Goal: Information Seeking & Learning: Learn about a topic

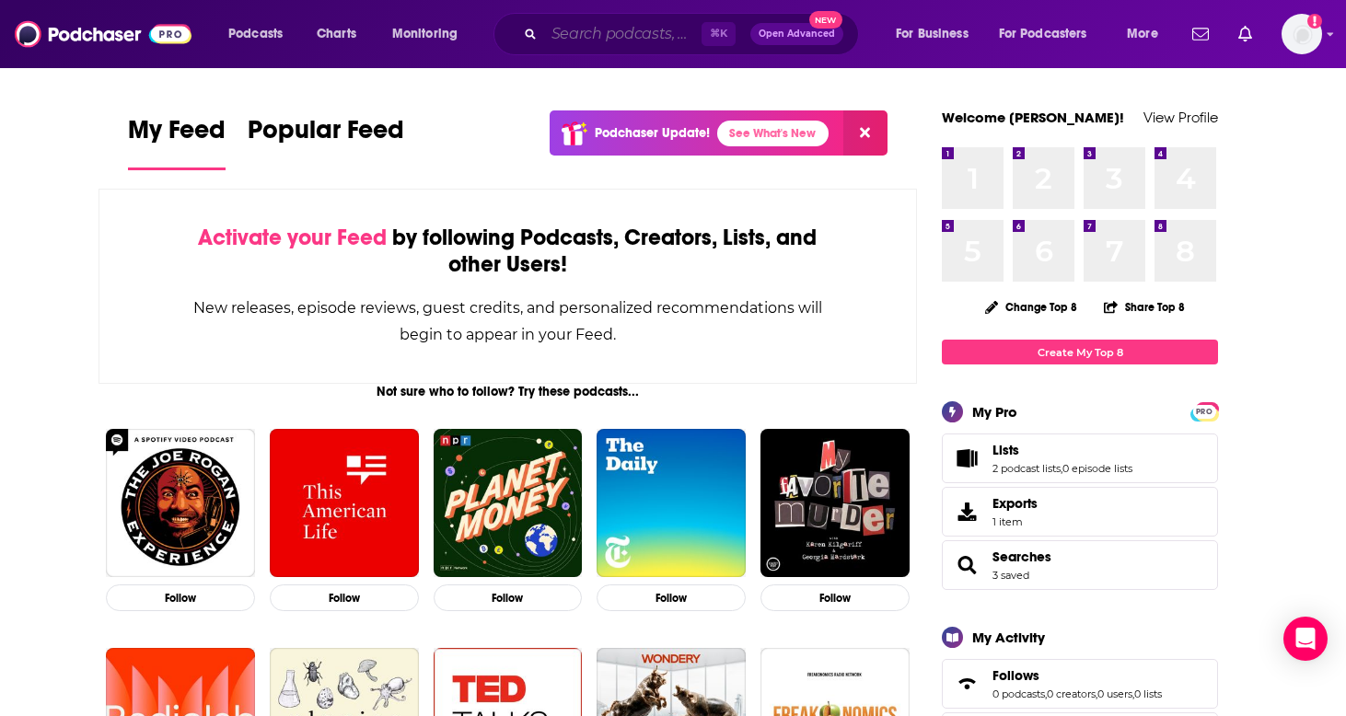
click at [600, 43] on input "Search podcasts, credits, & more..." at bounding box center [622, 33] width 157 height 29
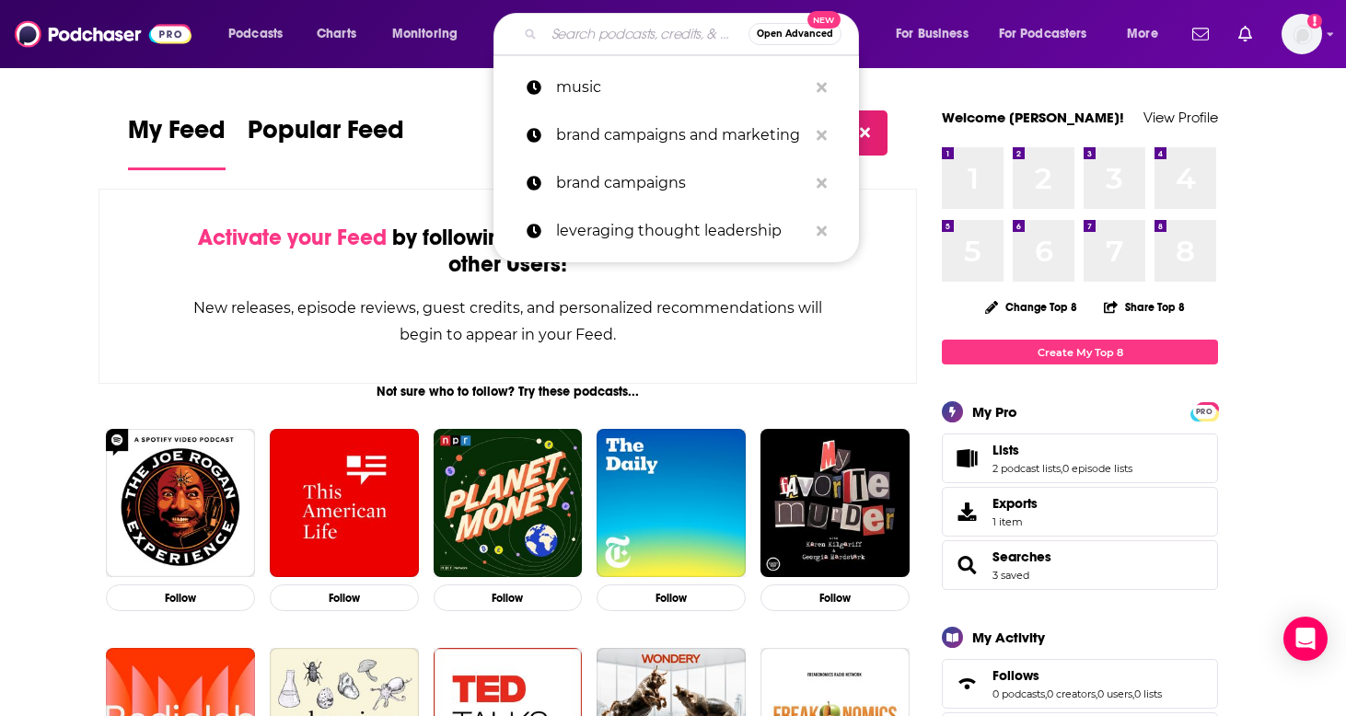
click at [610, 39] on input "Search podcasts, credits, & more..." at bounding box center [646, 33] width 204 height 29
click at [612, 39] on input "Search podcasts, credits, & more..." at bounding box center [646, 33] width 204 height 29
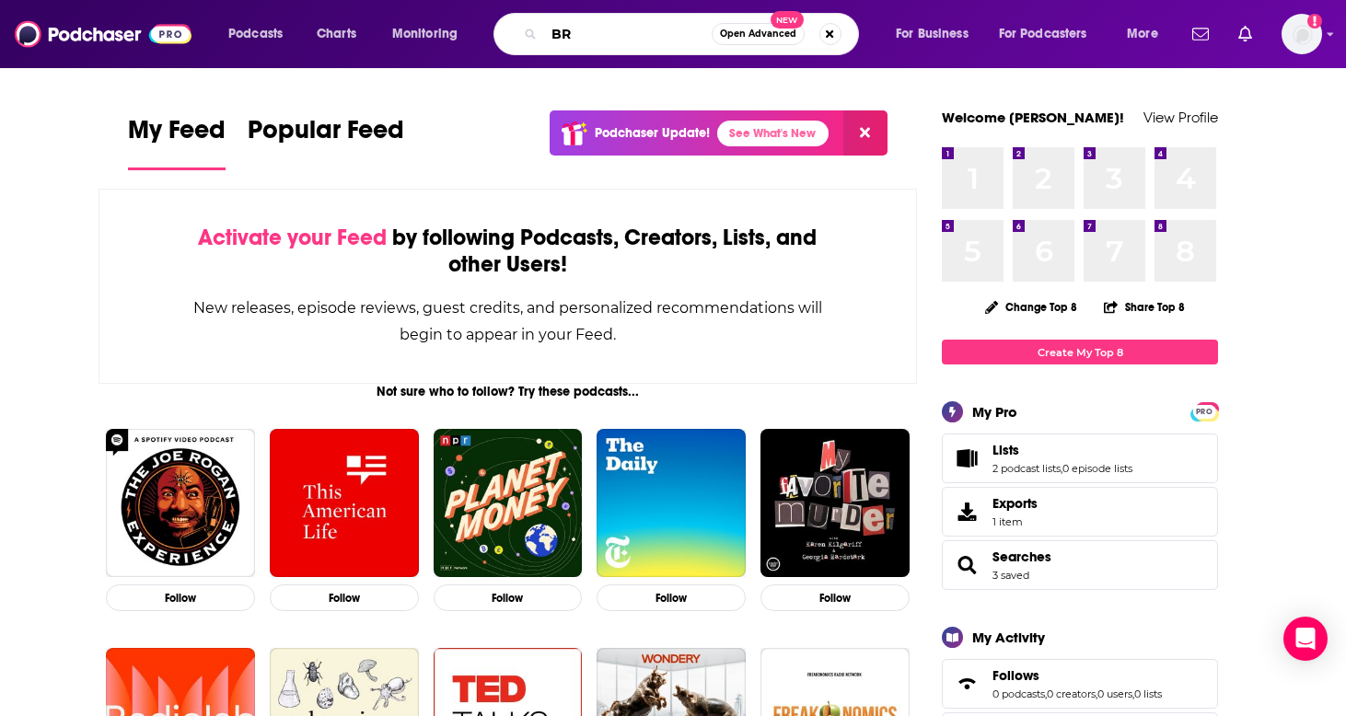
type input "B"
type input "brand partnerships"
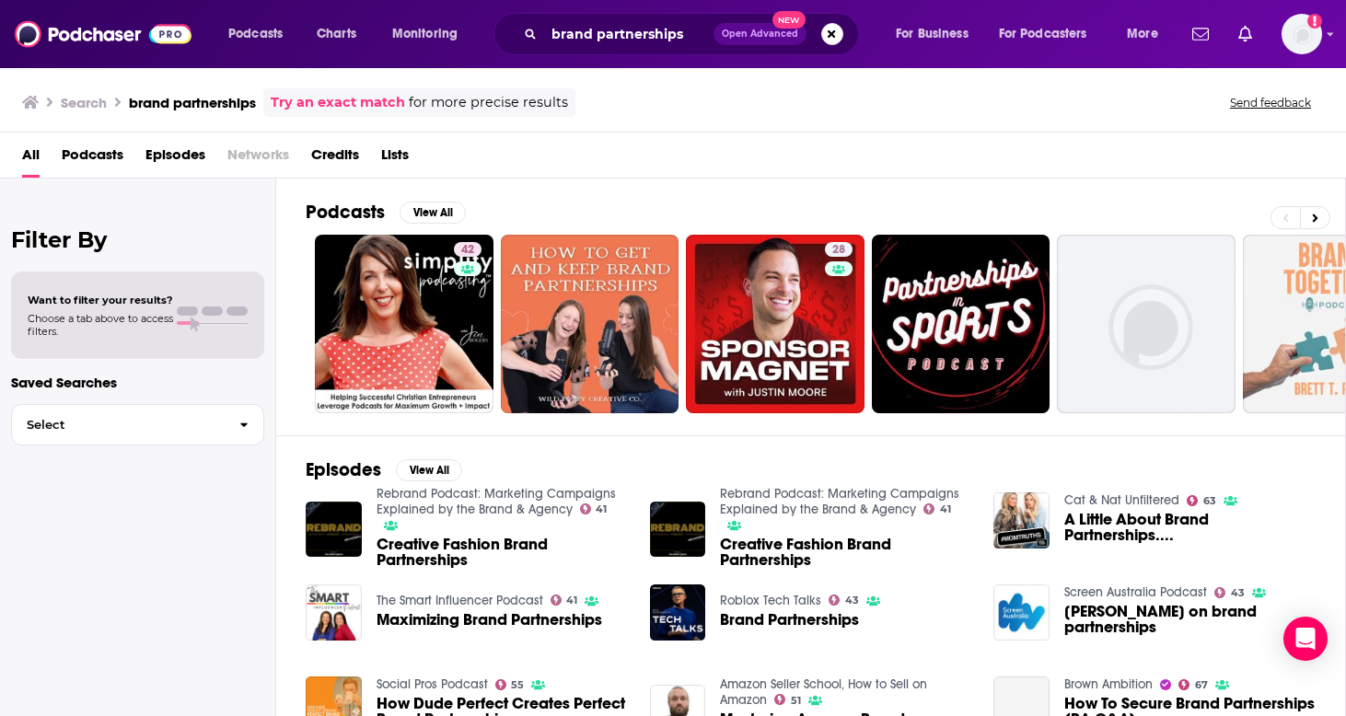
click at [122, 157] on span "Podcasts" at bounding box center [93, 159] width 62 height 38
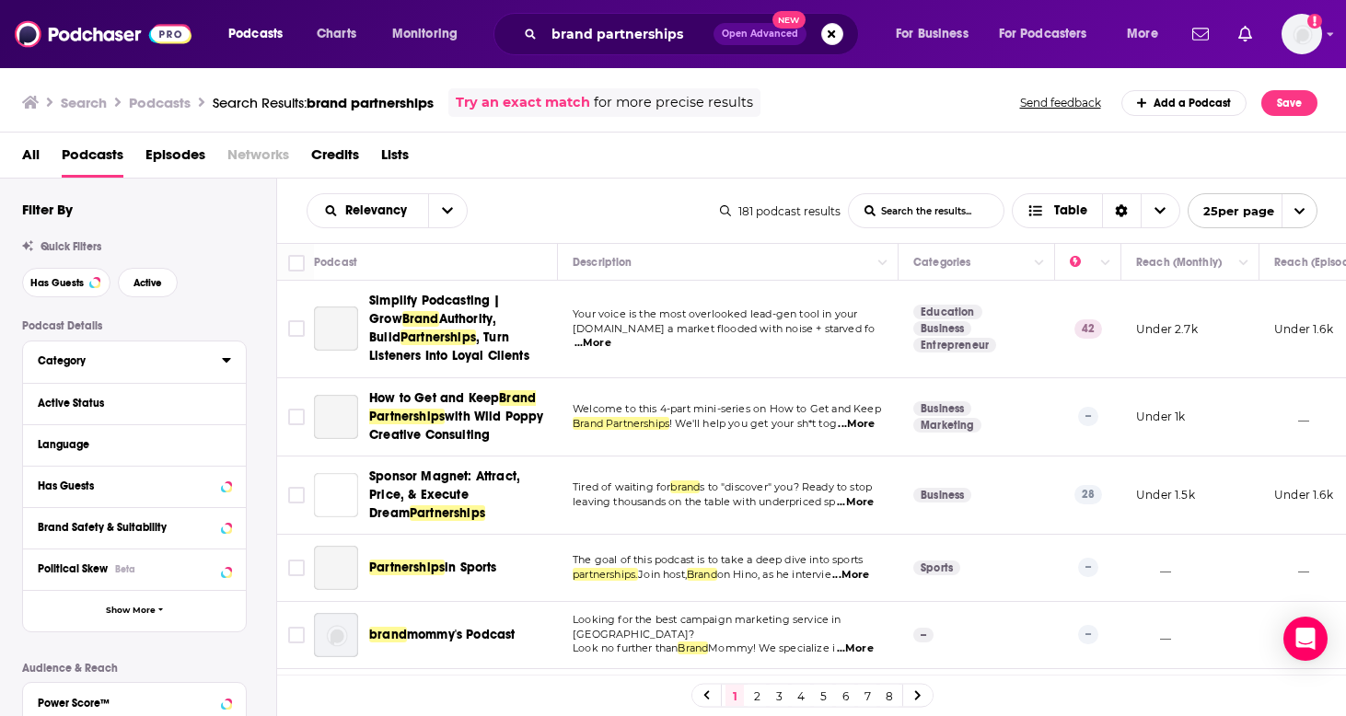
click at [82, 363] on div "Category" at bounding box center [124, 360] width 172 height 13
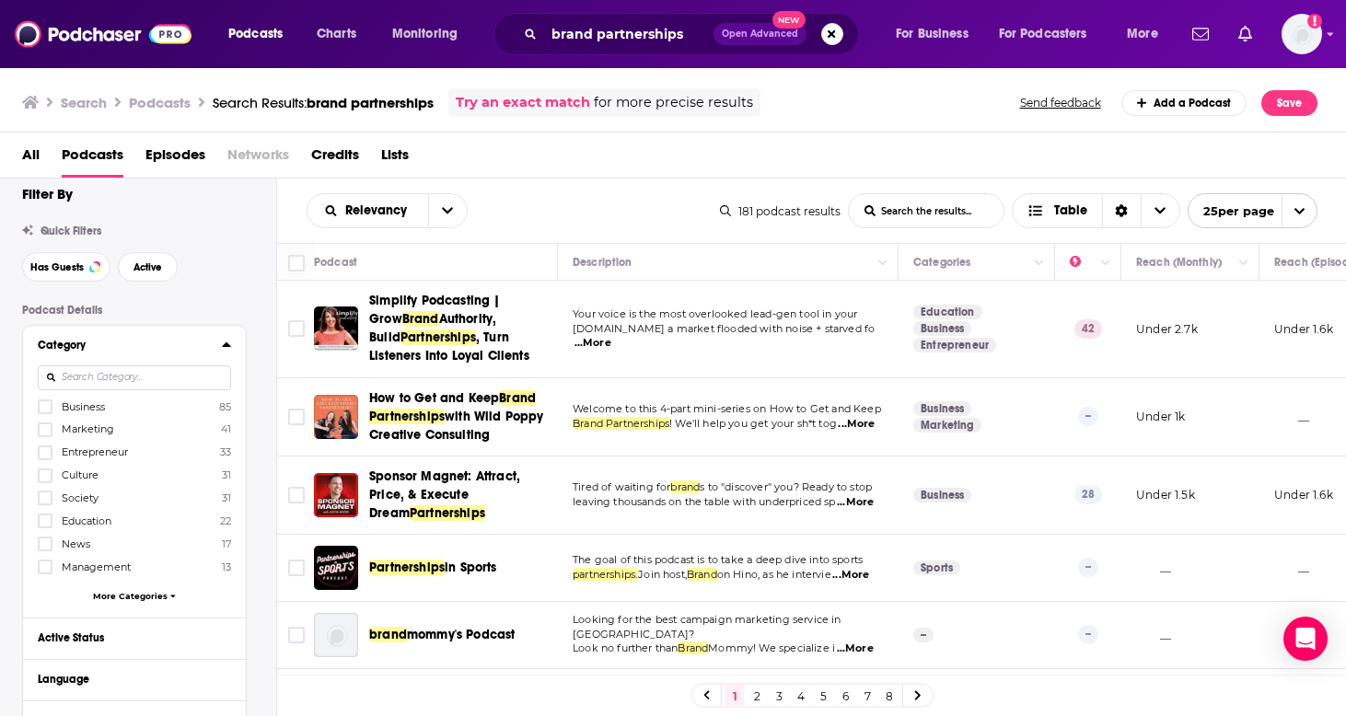
scroll to position [19, 0]
click at [226, 343] on icon at bounding box center [226, 341] width 8 height 5
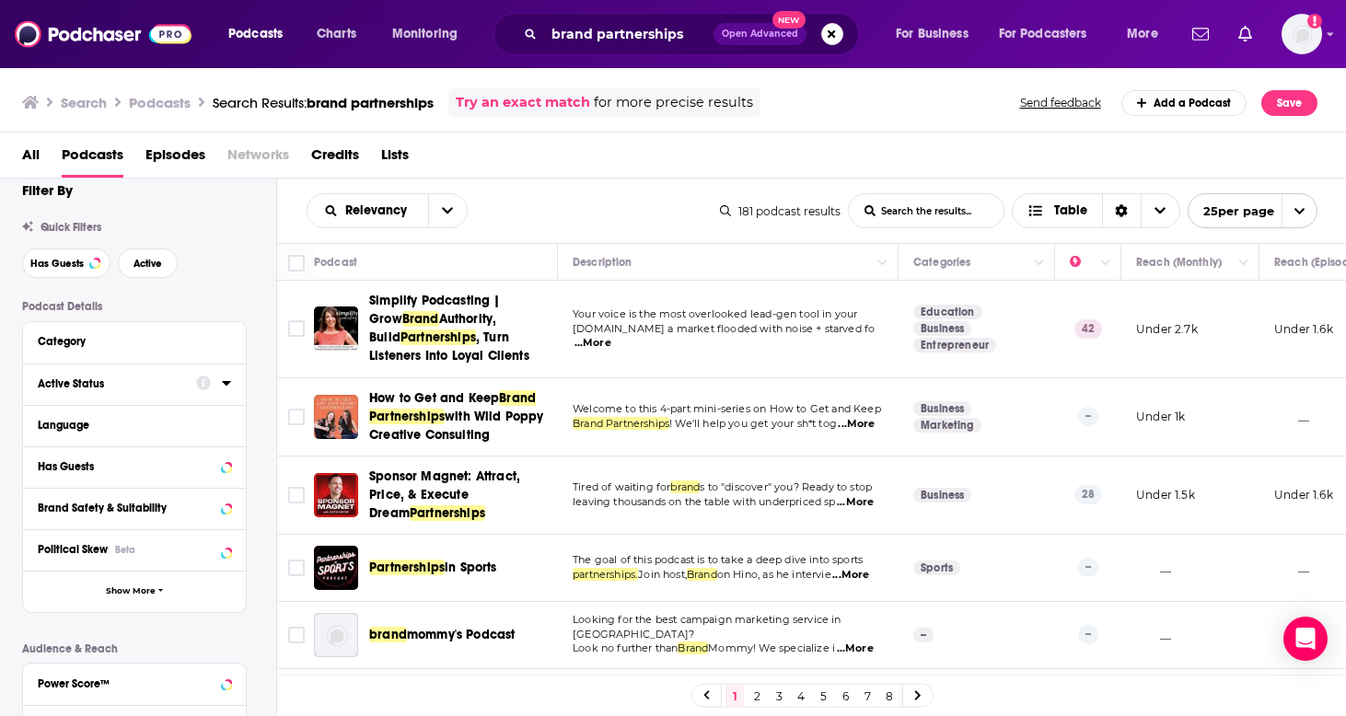
click at [228, 385] on icon at bounding box center [226, 383] width 8 height 5
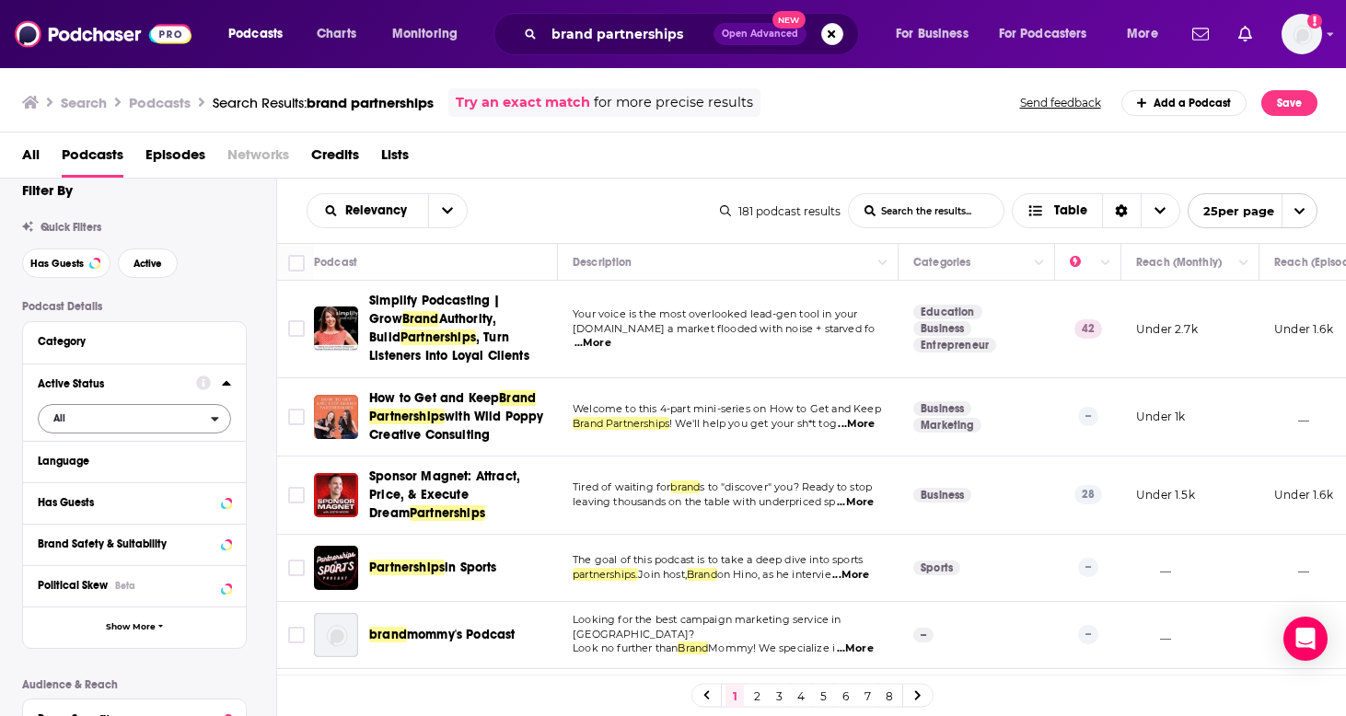
click at [181, 421] on span "All" at bounding box center [125, 418] width 172 height 24
click at [138, 482] on span "Active" at bounding box center [96, 479] width 99 height 10
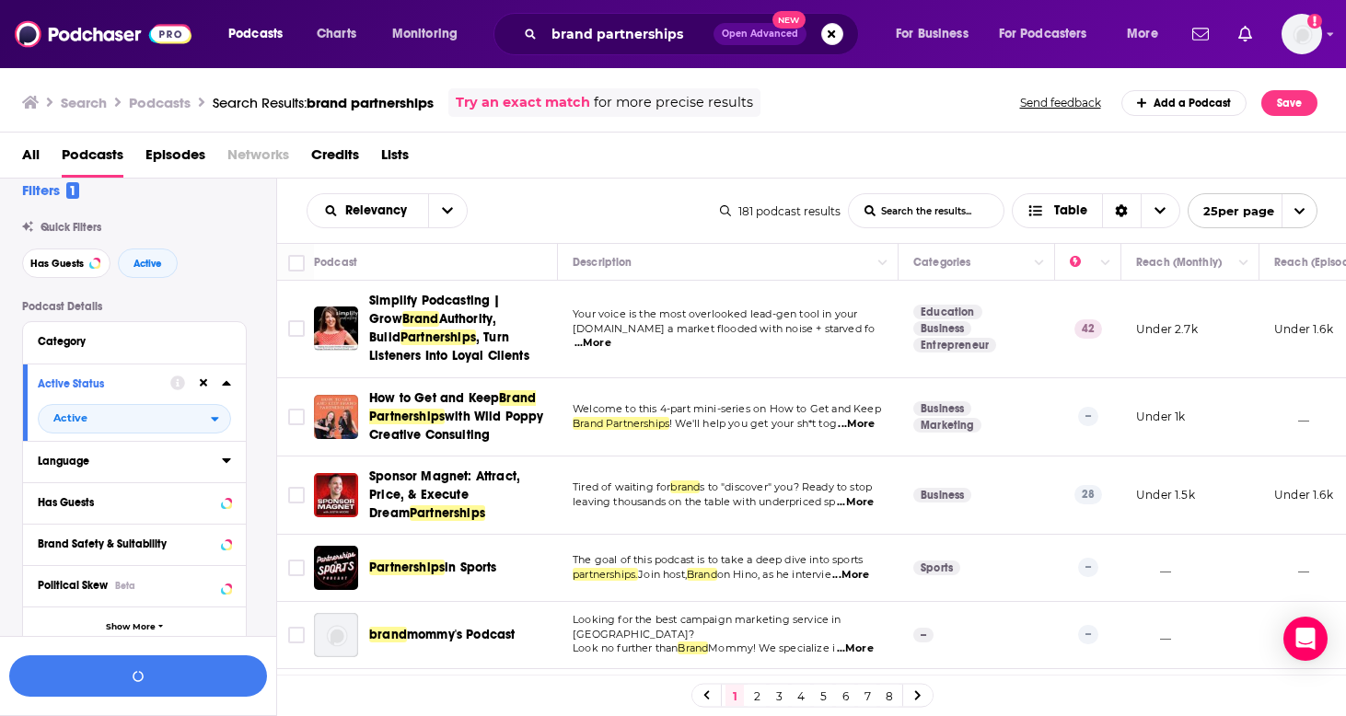
click at [224, 466] on icon at bounding box center [226, 460] width 9 height 15
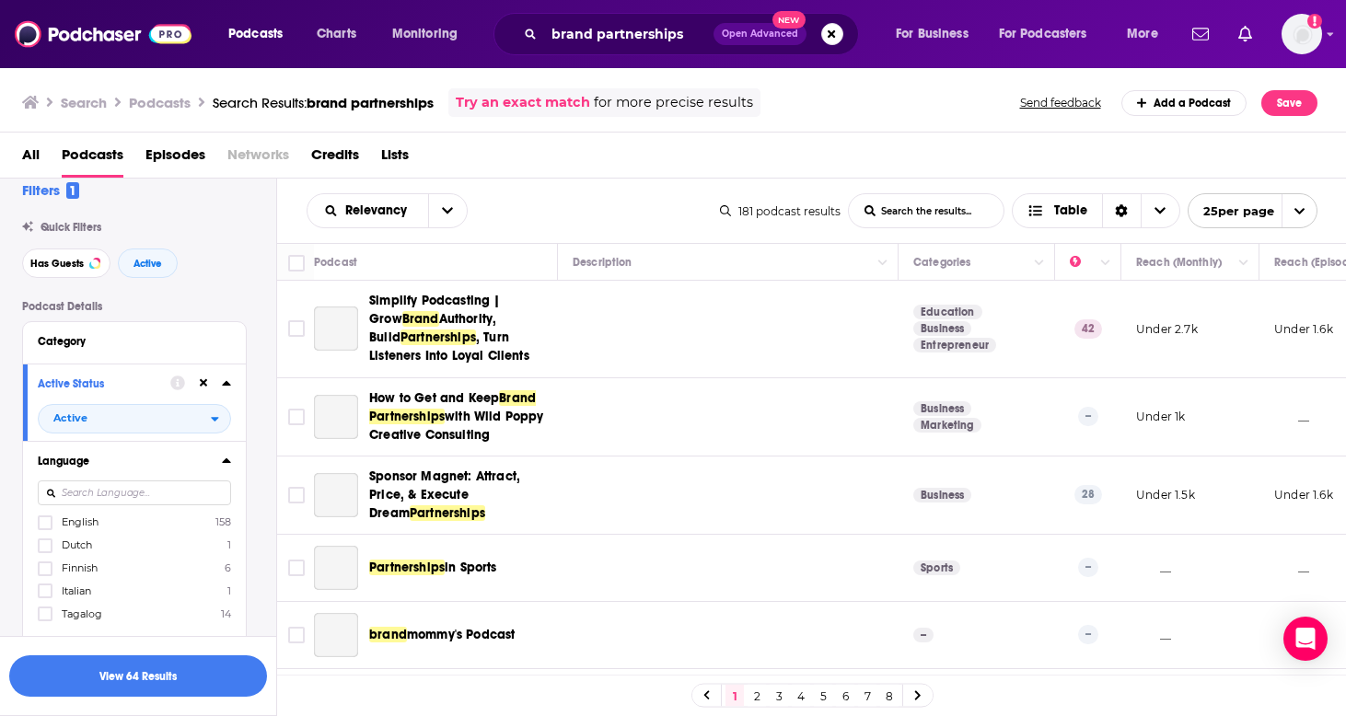
scroll to position [71, 0]
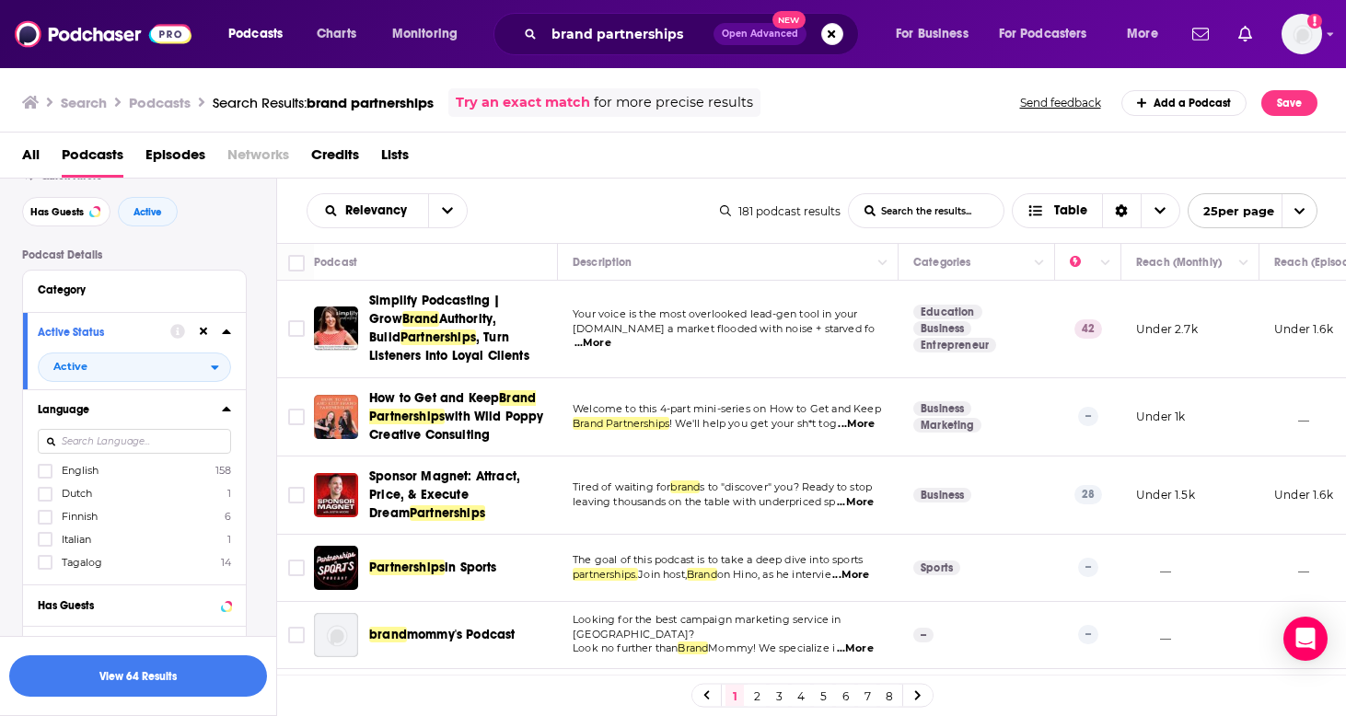
click at [221, 421] on button "Language" at bounding box center [130, 409] width 184 height 23
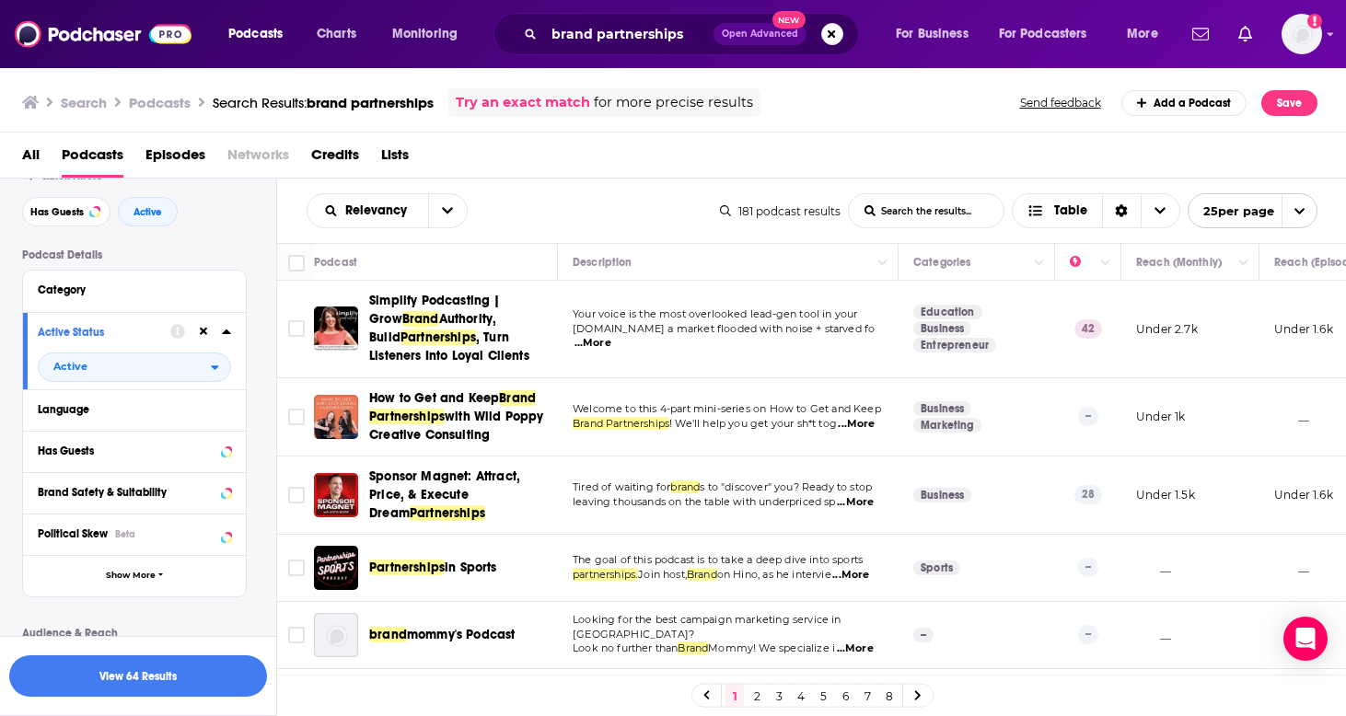
click at [227, 334] on icon at bounding box center [226, 332] width 8 height 5
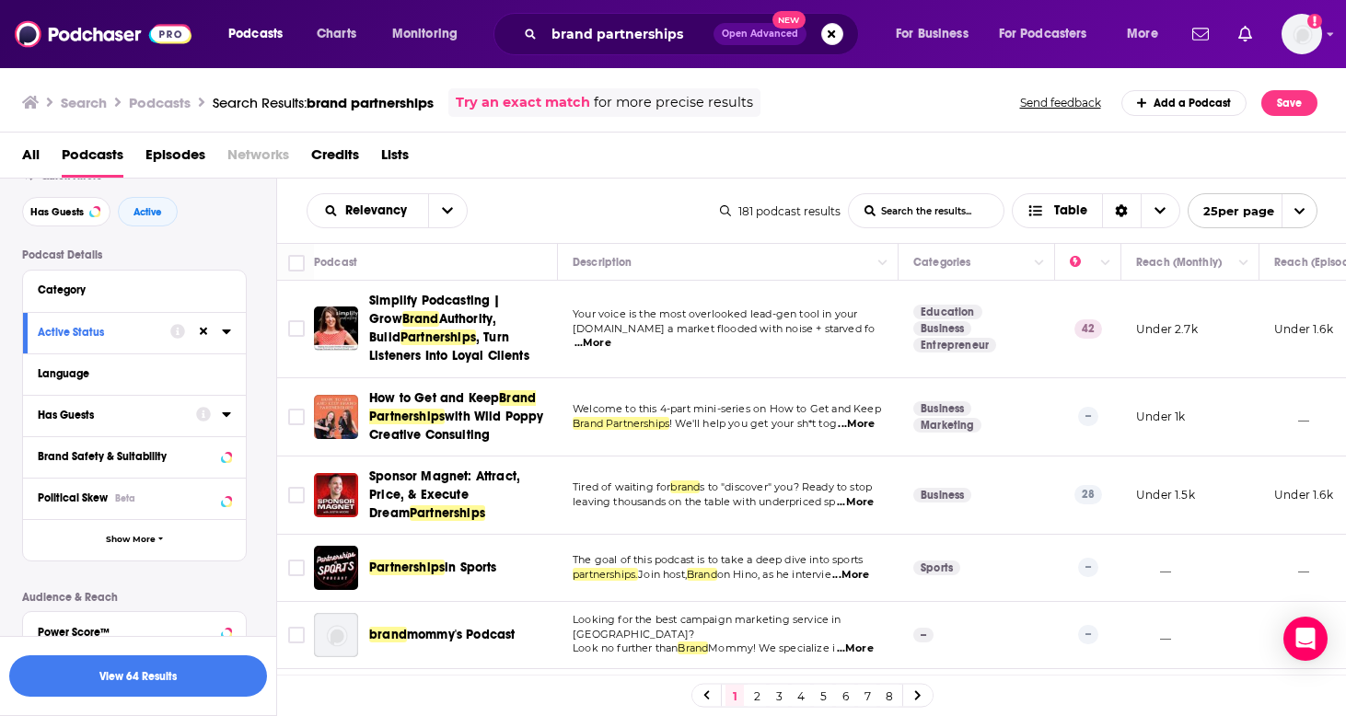
click at [222, 422] on icon at bounding box center [226, 414] width 9 height 15
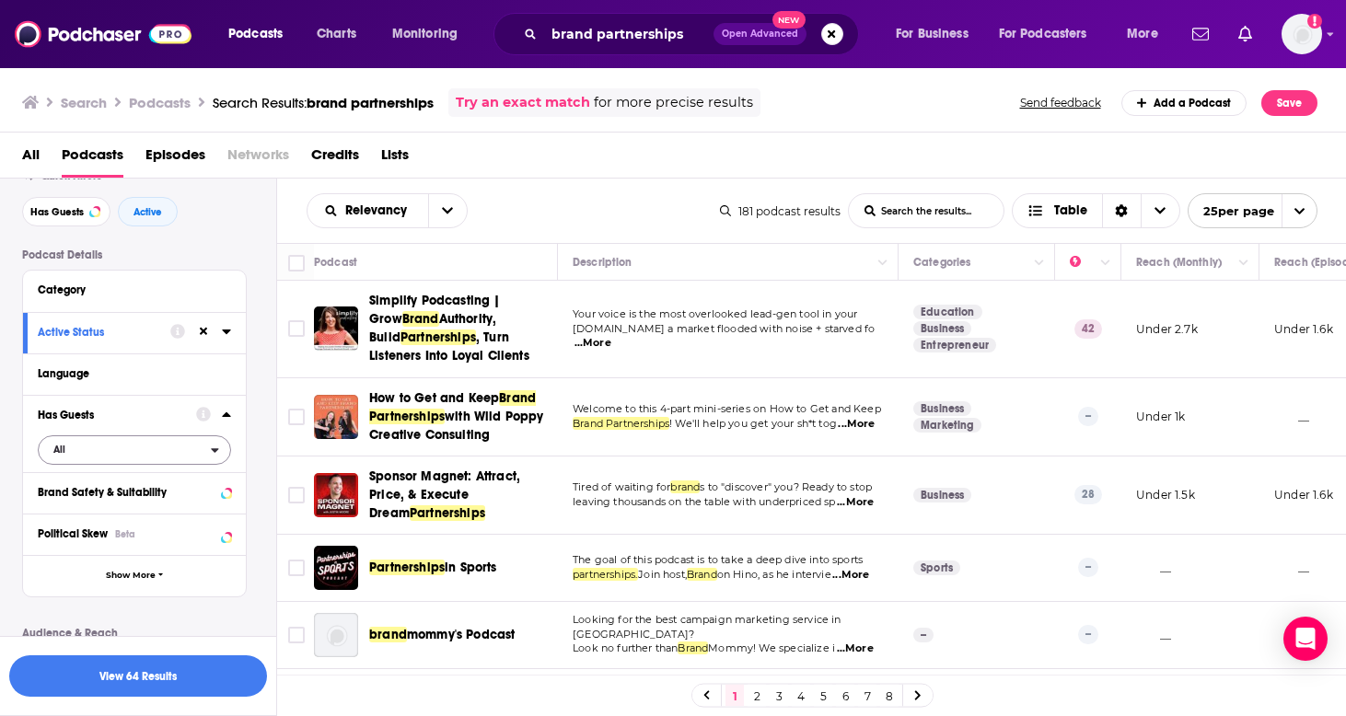
click at [120, 448] on span "All" at bounding box center [125, 449] width 172 height 24
click at [112, 522] on div "Has guests 77" at bounding box center [141, 510] width 206 height 30
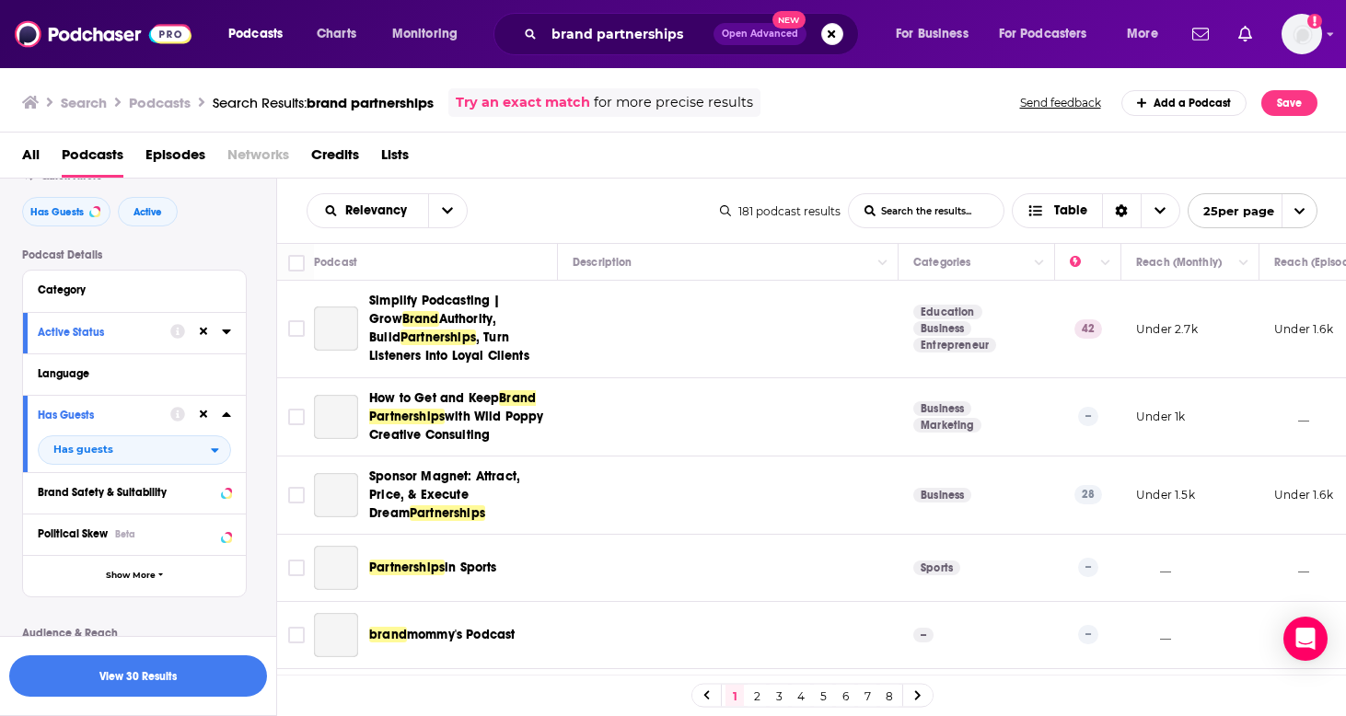
click at [226, 422] on icon at bounding box center [226, 414] width 9 height 15
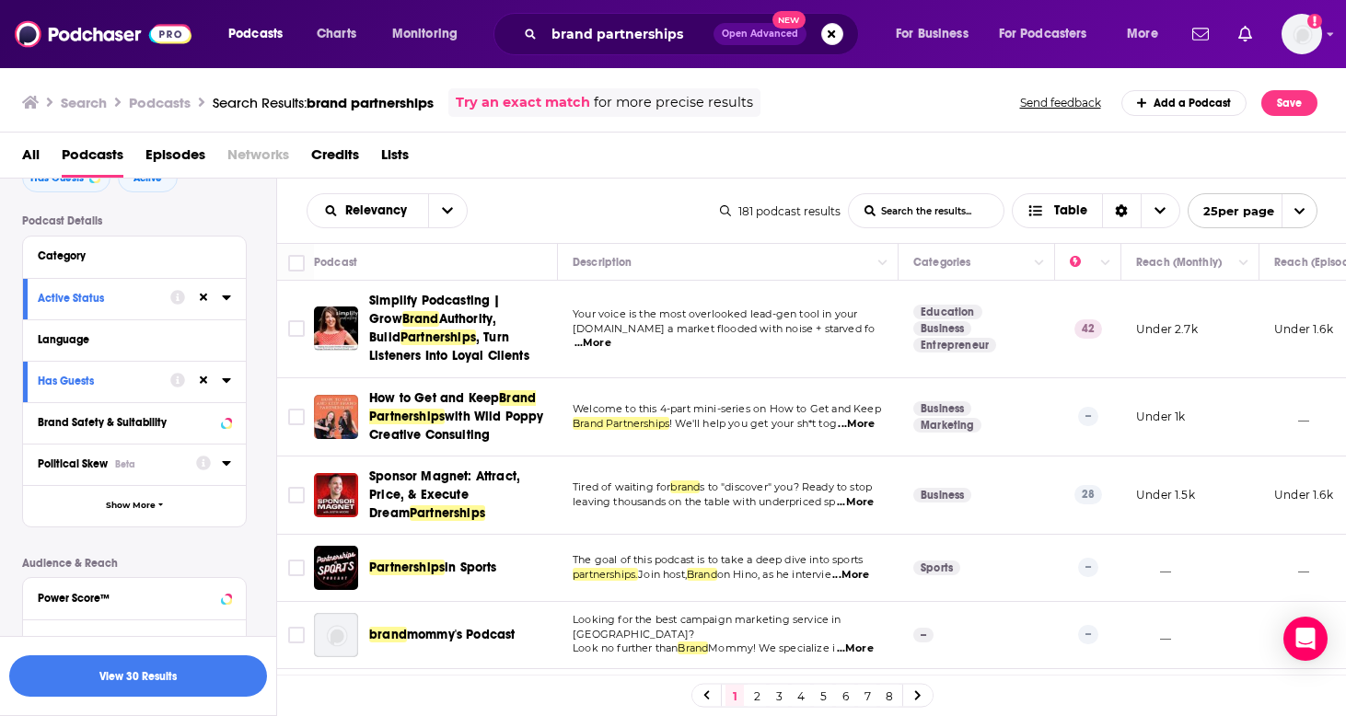
scroll to position [168, 0]
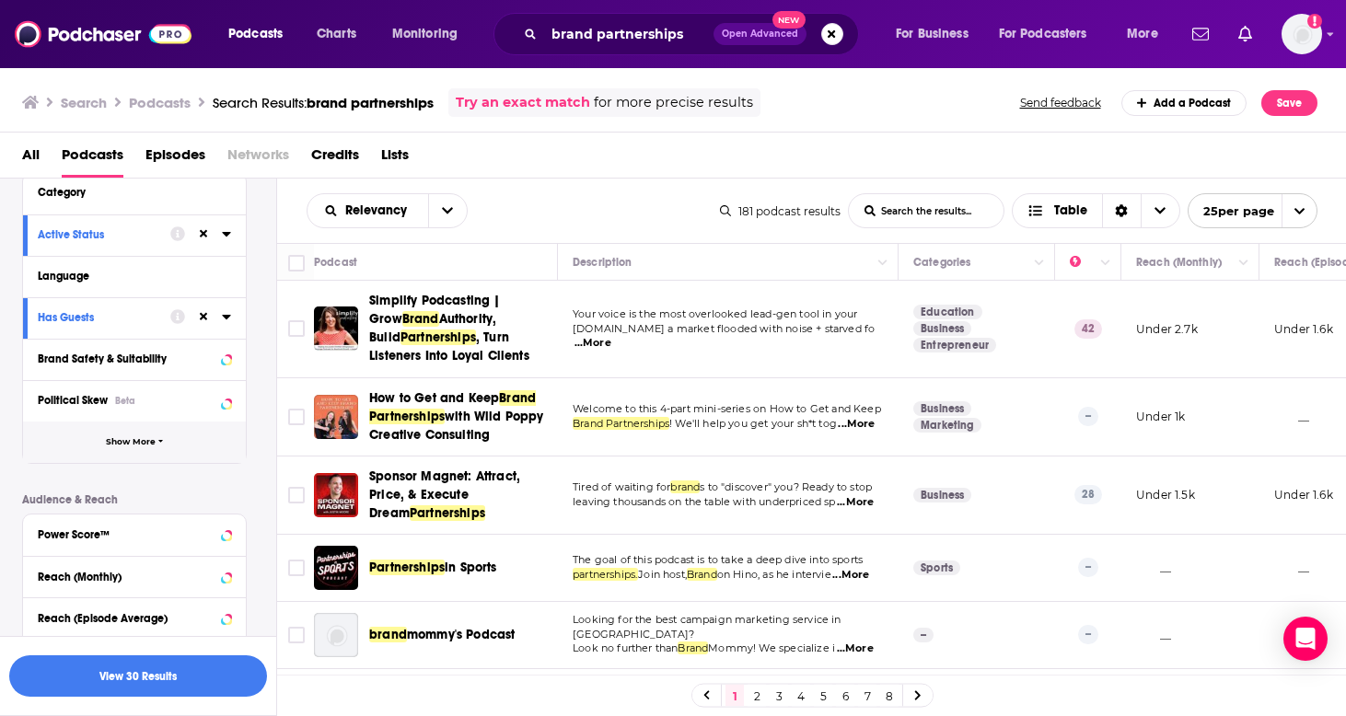
click at [192, 442] on button "Show More" at bounding box center [134, 442] width 223 height 41
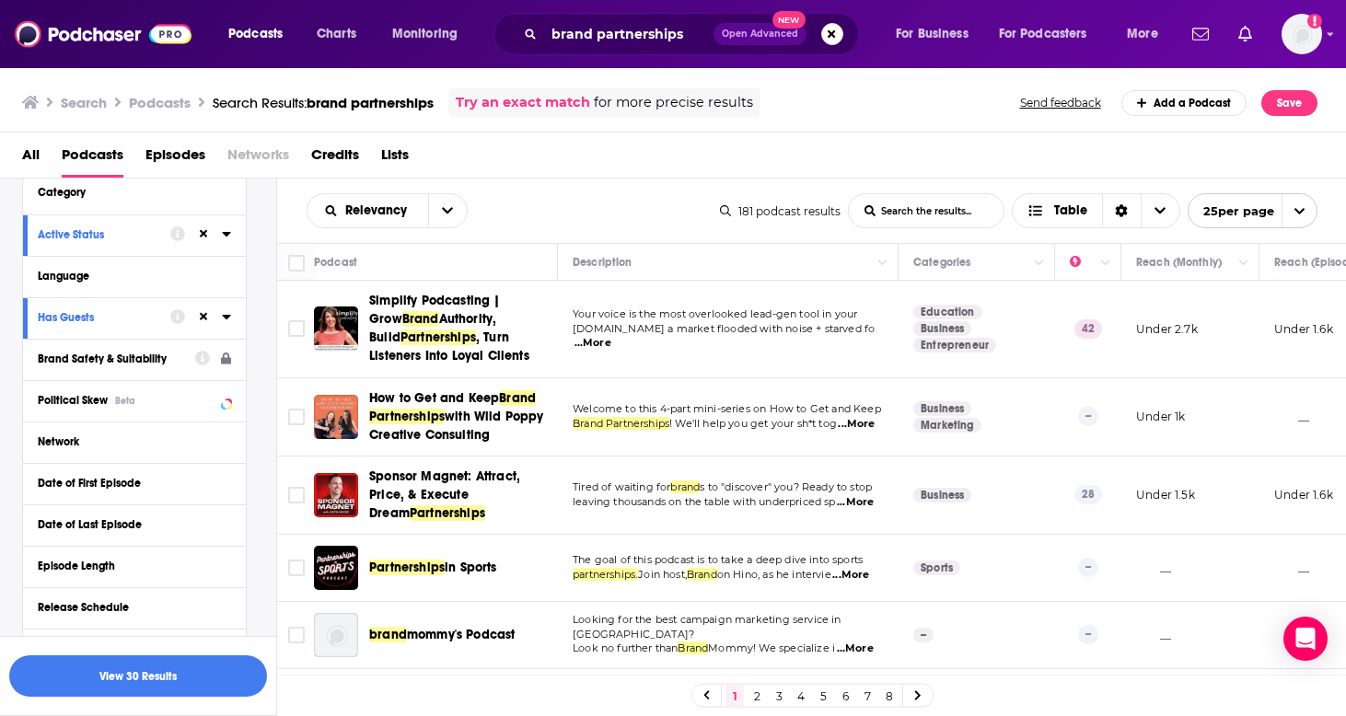
scroll to position [0, 0]
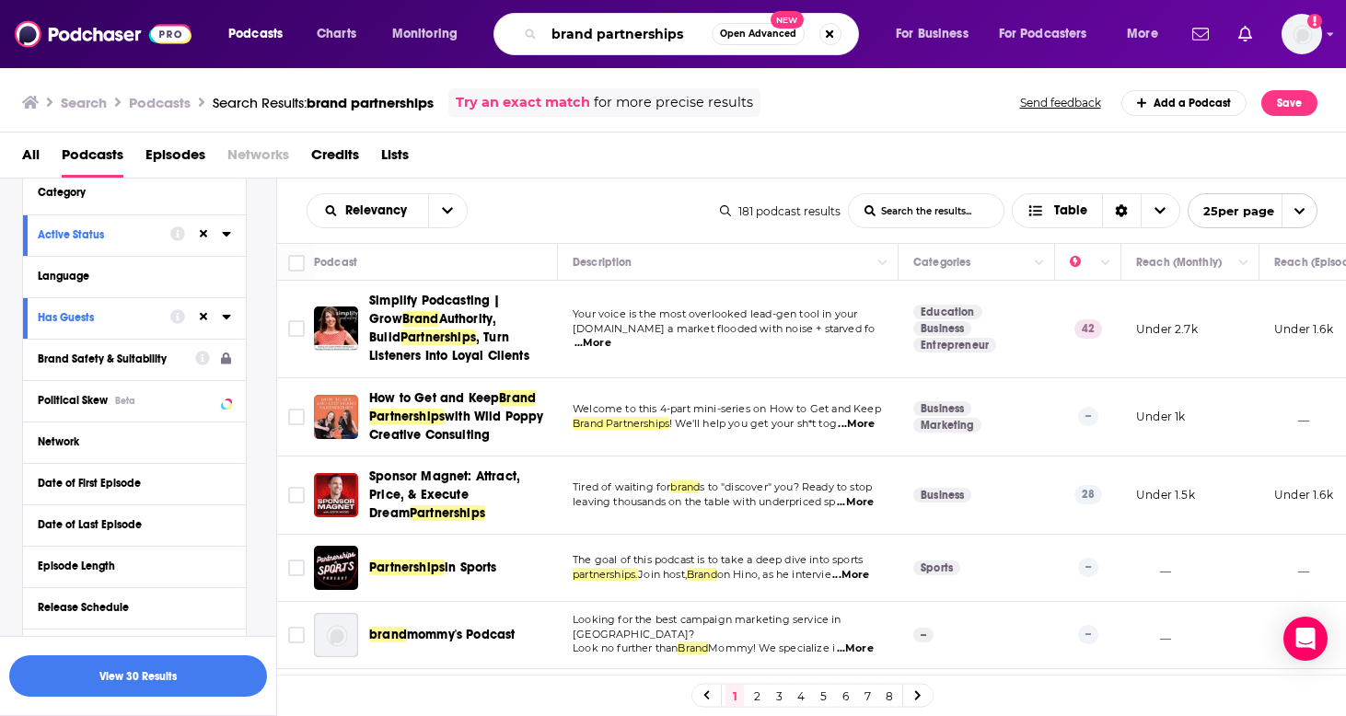
click at [685, 39] on input "brand partnerships" at bounding box center [628, 33] width 168 height 29
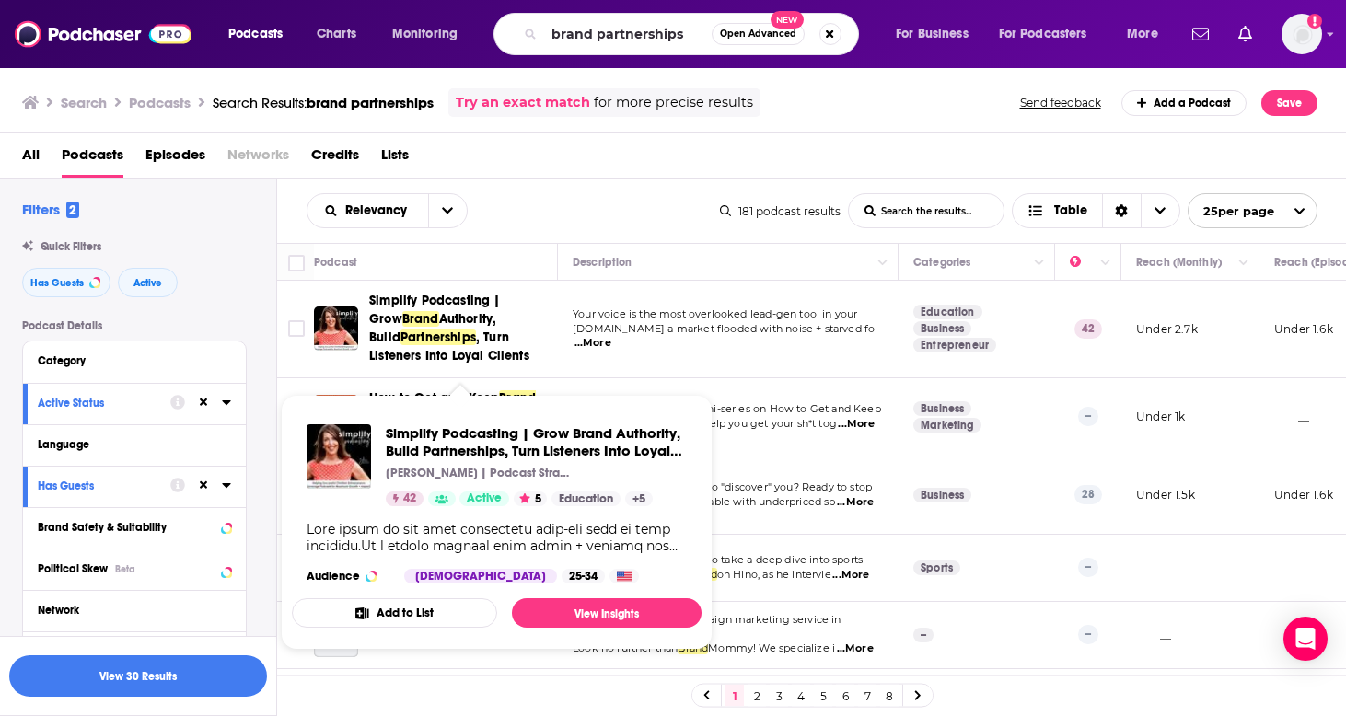
click at [432, 314] on span "Simplify Podcasting | Grow" at bounding box center [435, 310] width 132 height 34
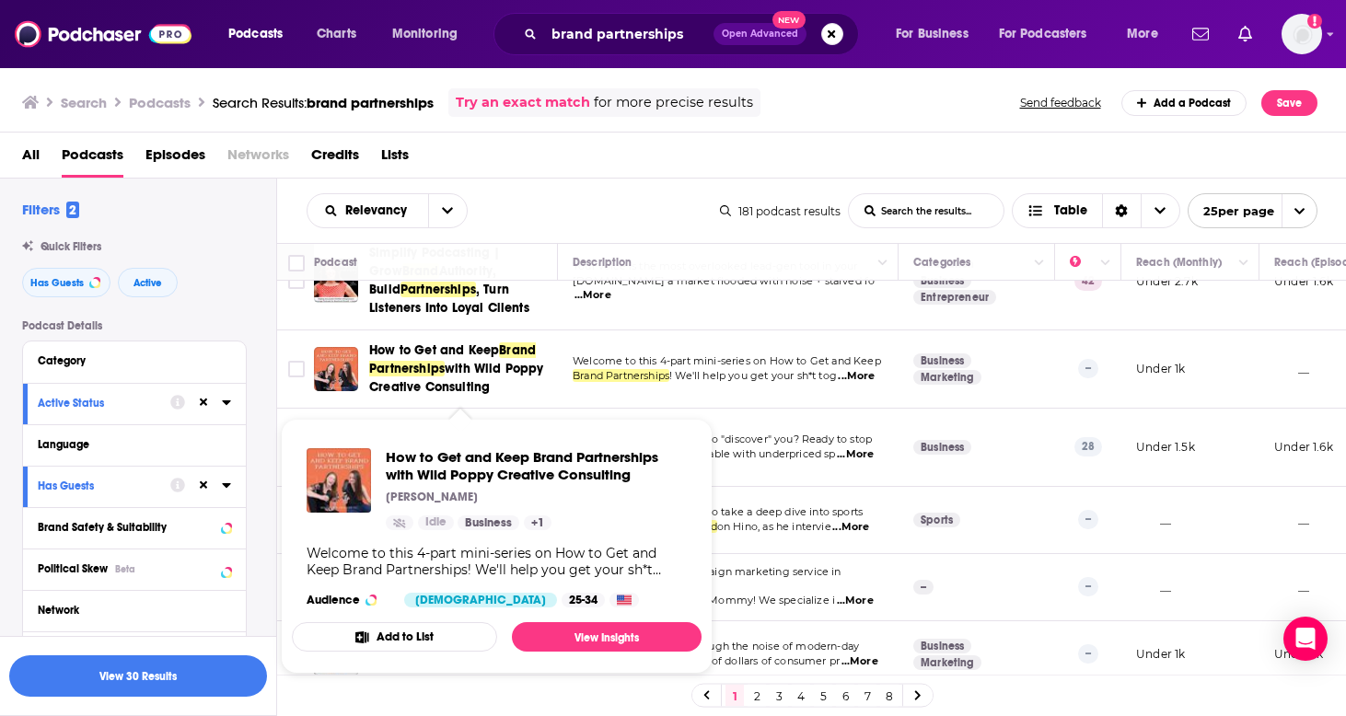
scroll to position [52, 0]
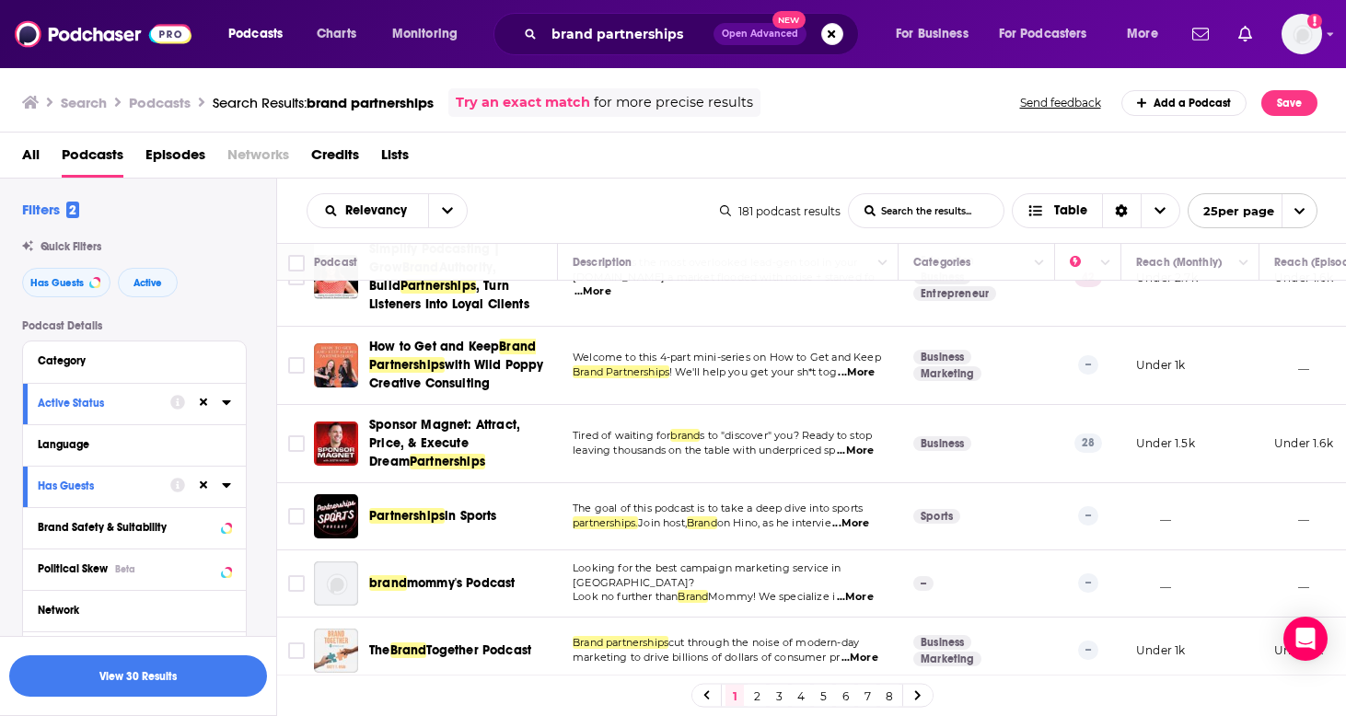
click at [866, 380] on span "...More" at bounding box center [856, 373] width 37 height 15
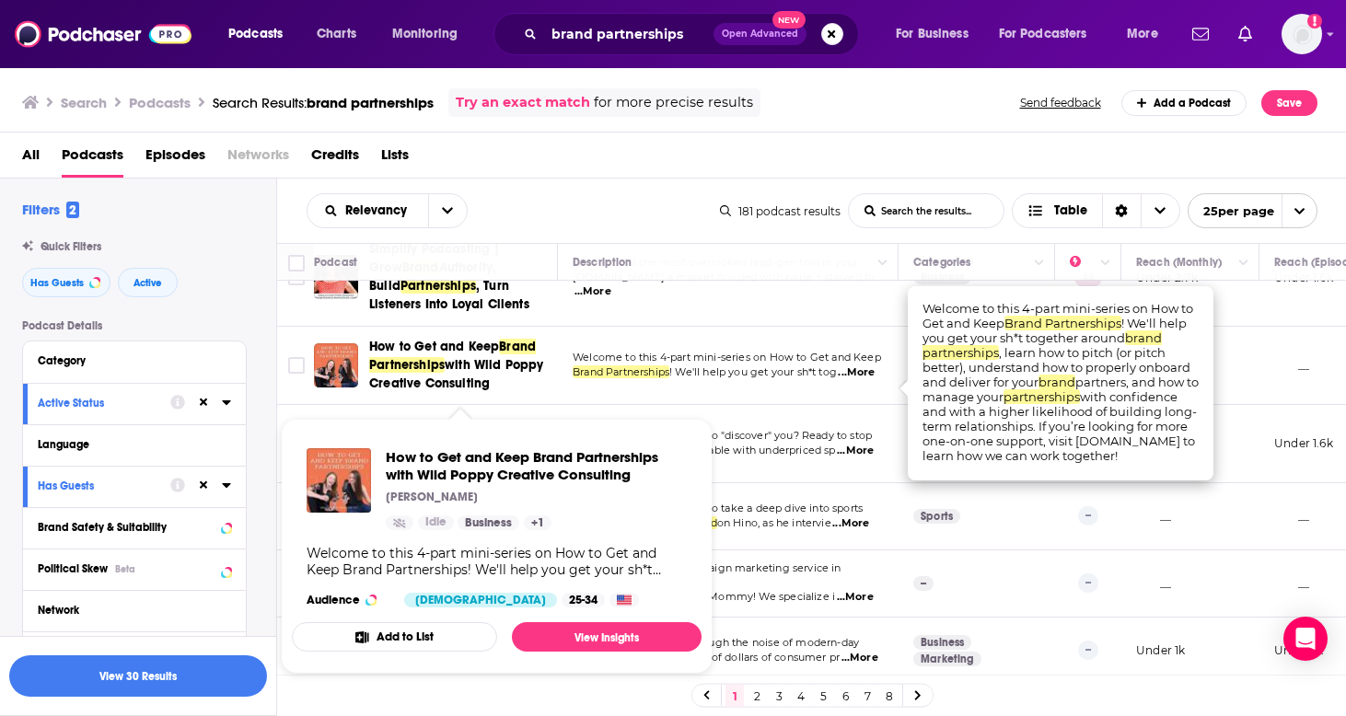
click at [461, 354] on span "How to Get and Keep" at bounding box center [434, 347] width 130 height 16
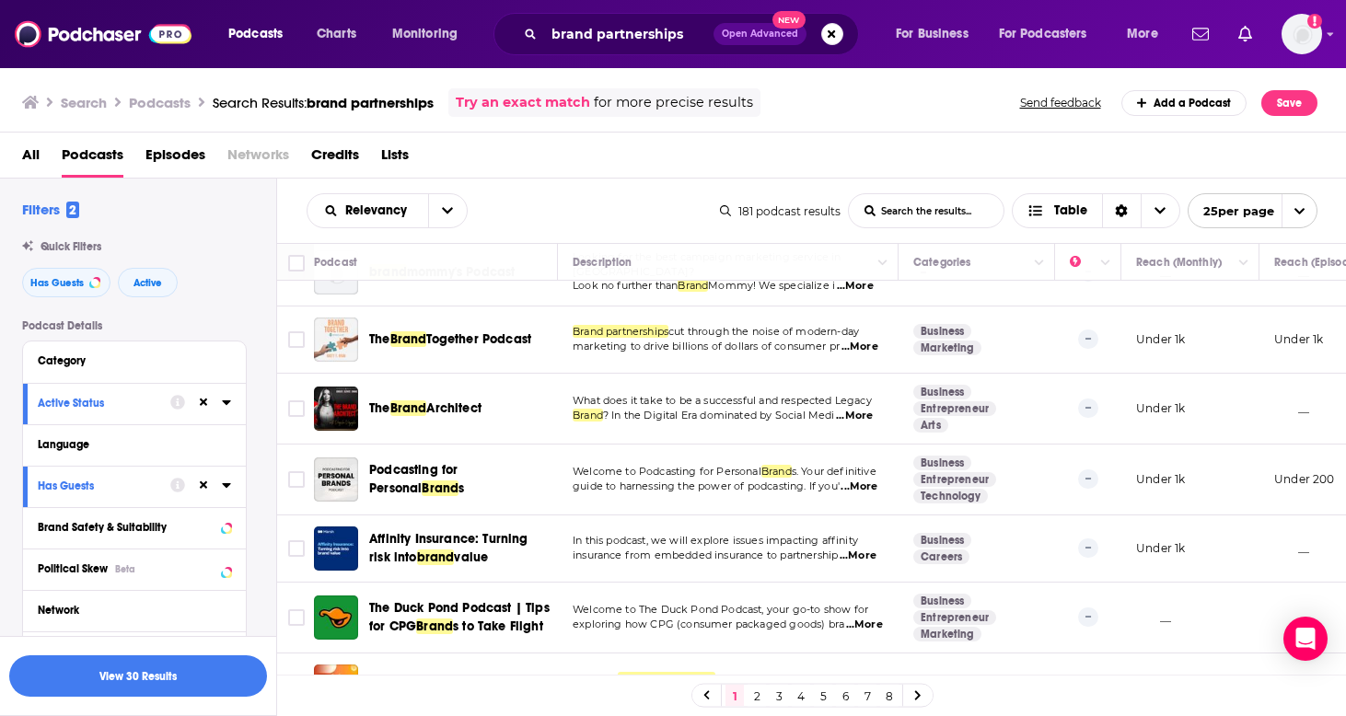
scroll to position [362, 0]
click at [861, 355] on span "...More" at bounding box center [860, 348] width 37 height 15
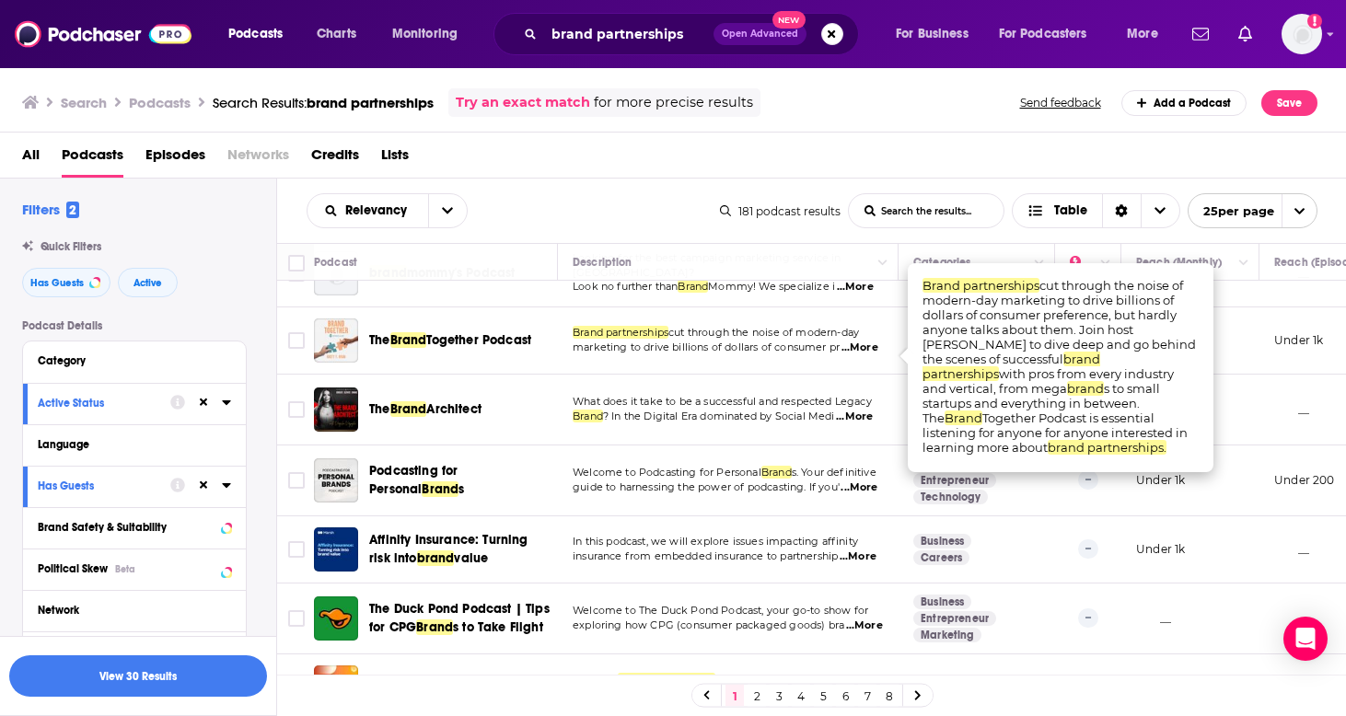
click at [516, 348] on span "Together Podcast" at bounding box center [478, 340] width 105 height 16
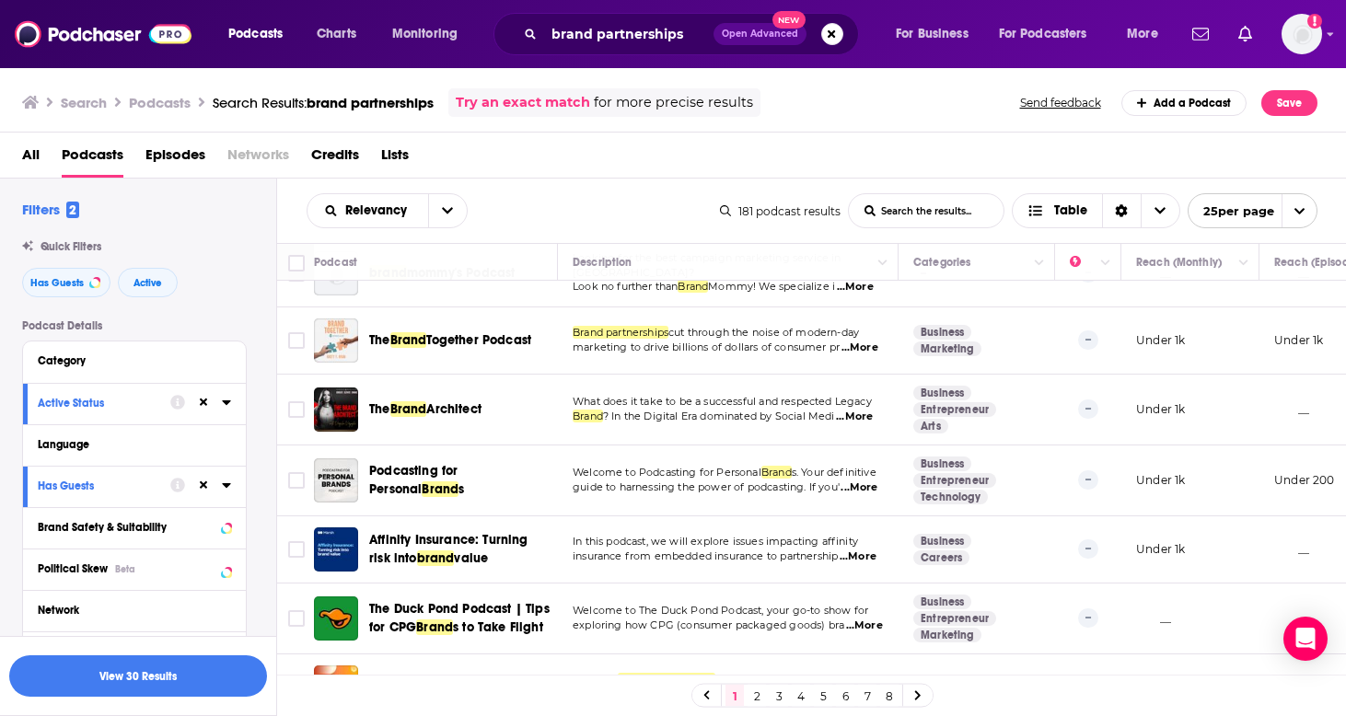
click at [854, 424] on span "...More" at bounding box center [854, 417] width 37 height 15
click at [509, 432] on div "The Brand Architect" at bounding box center [465, 410] width 192 height 44
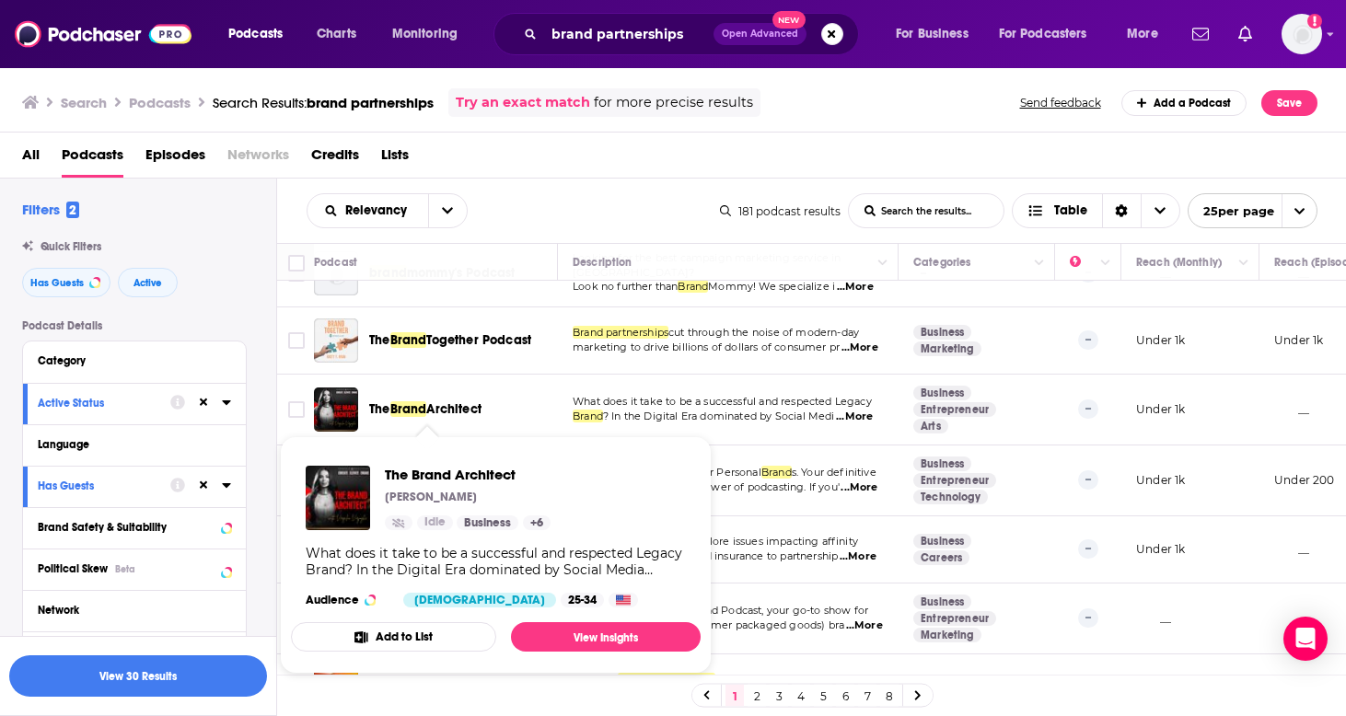
click at [450, 416] on span "Architect" at bounding box center [453, 409] width 55 height 16
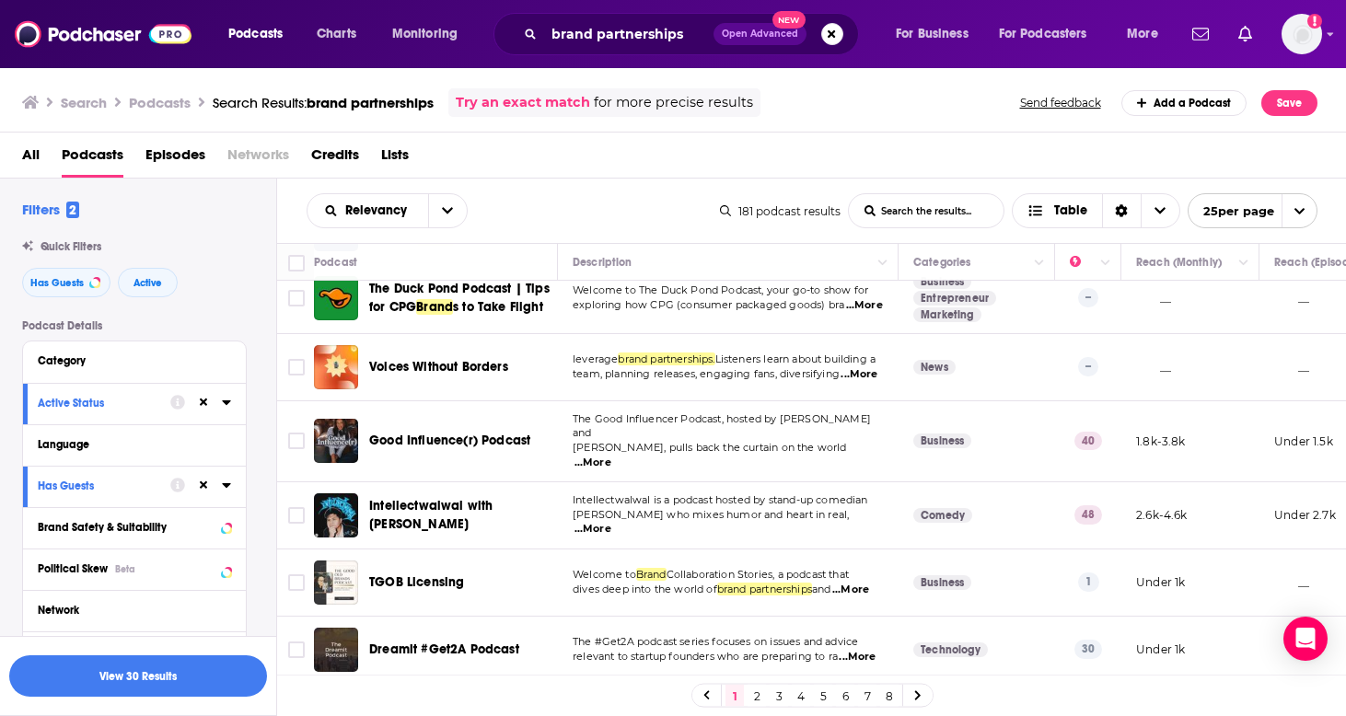
scroll to position [692, 0]
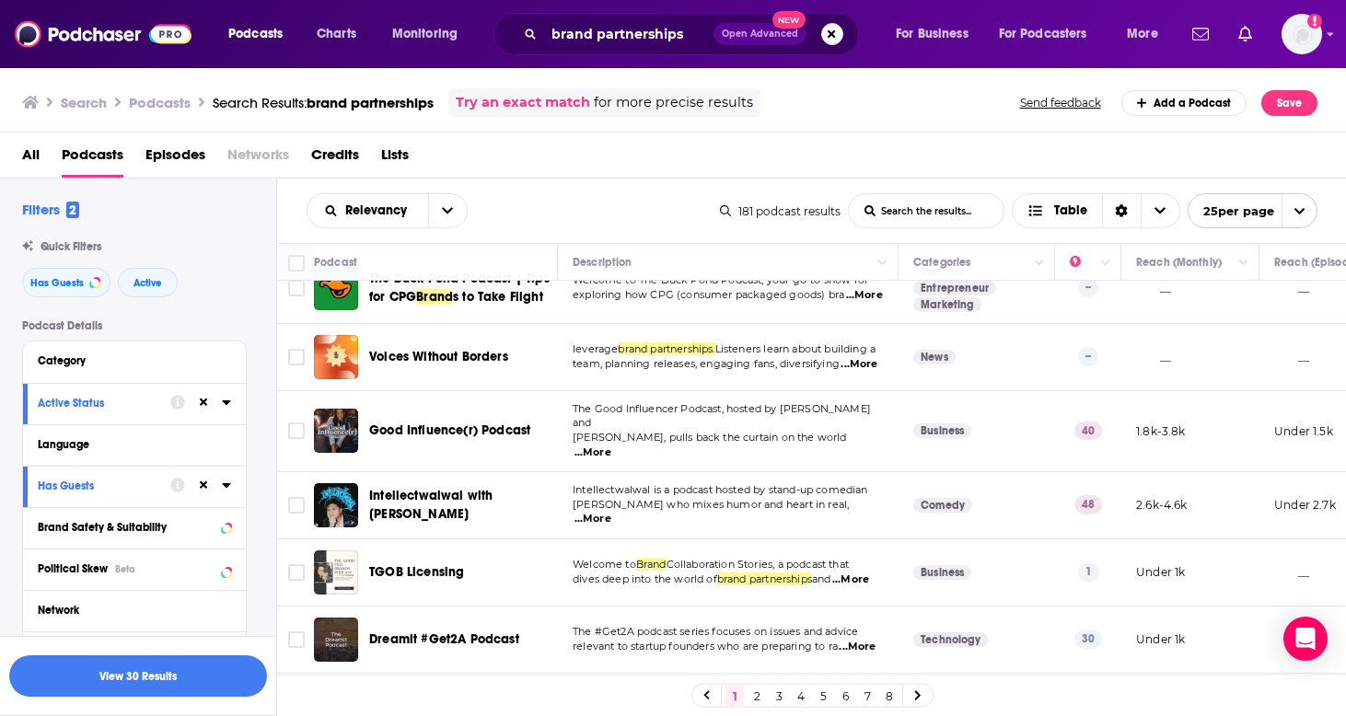
click at [671, 99] on span "for more precise results" at bounding box center [673, 102] width 159 height 21
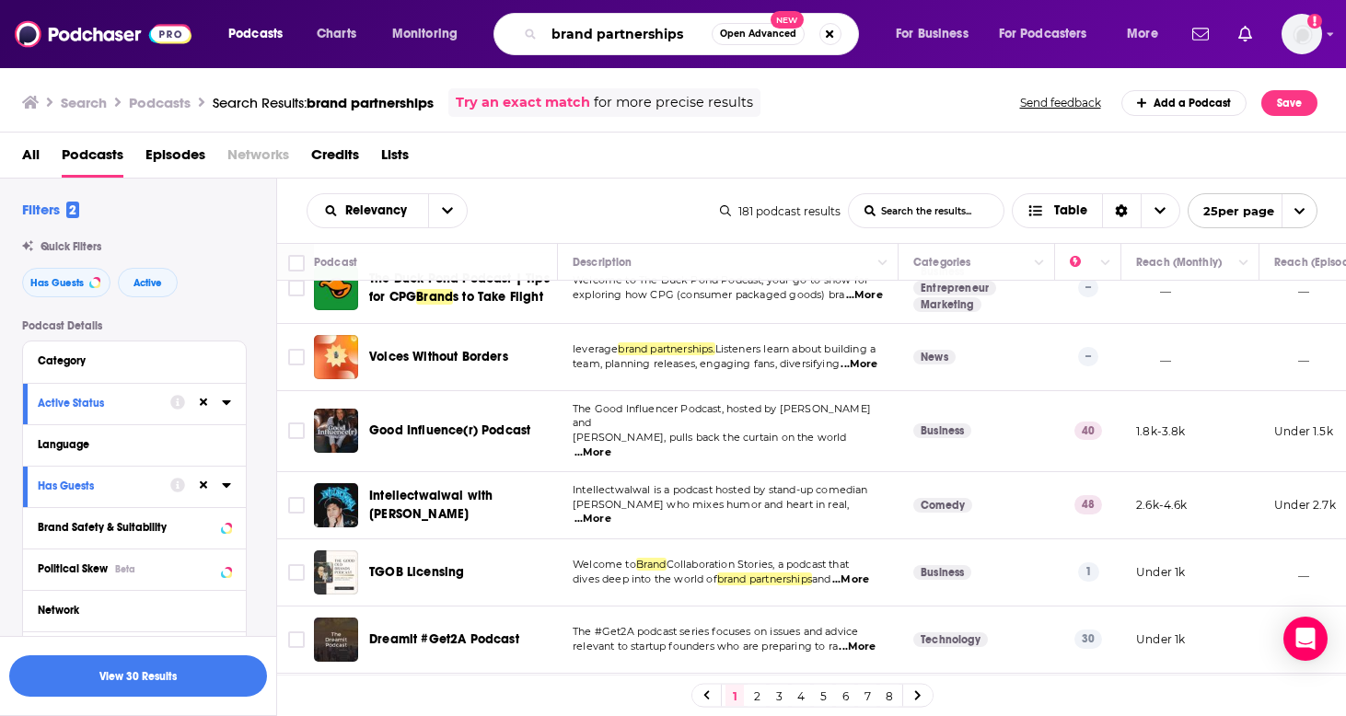
click at [665, 38] on input "brand partnerships" at bounding box center [628, 33] width 168 height 29
click at [697, 21] on input "brand partnerships" at bounding box center [628, 33] width 168 height 29
click at [682, 32] on input "brand partnerships" at bounding box center [628, 33] width 168 height 29
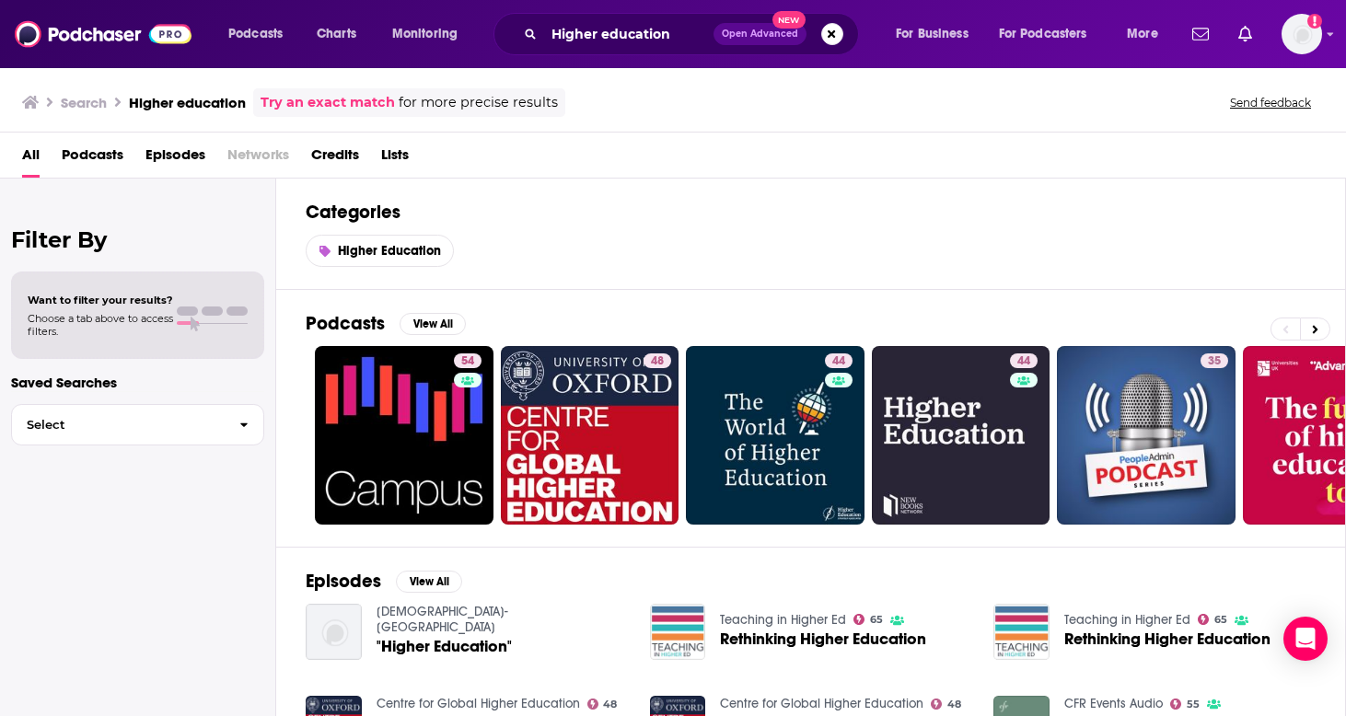
click at [88, 147] on span "Podcasts" at bounding box center [93, 159] width 62 height 38
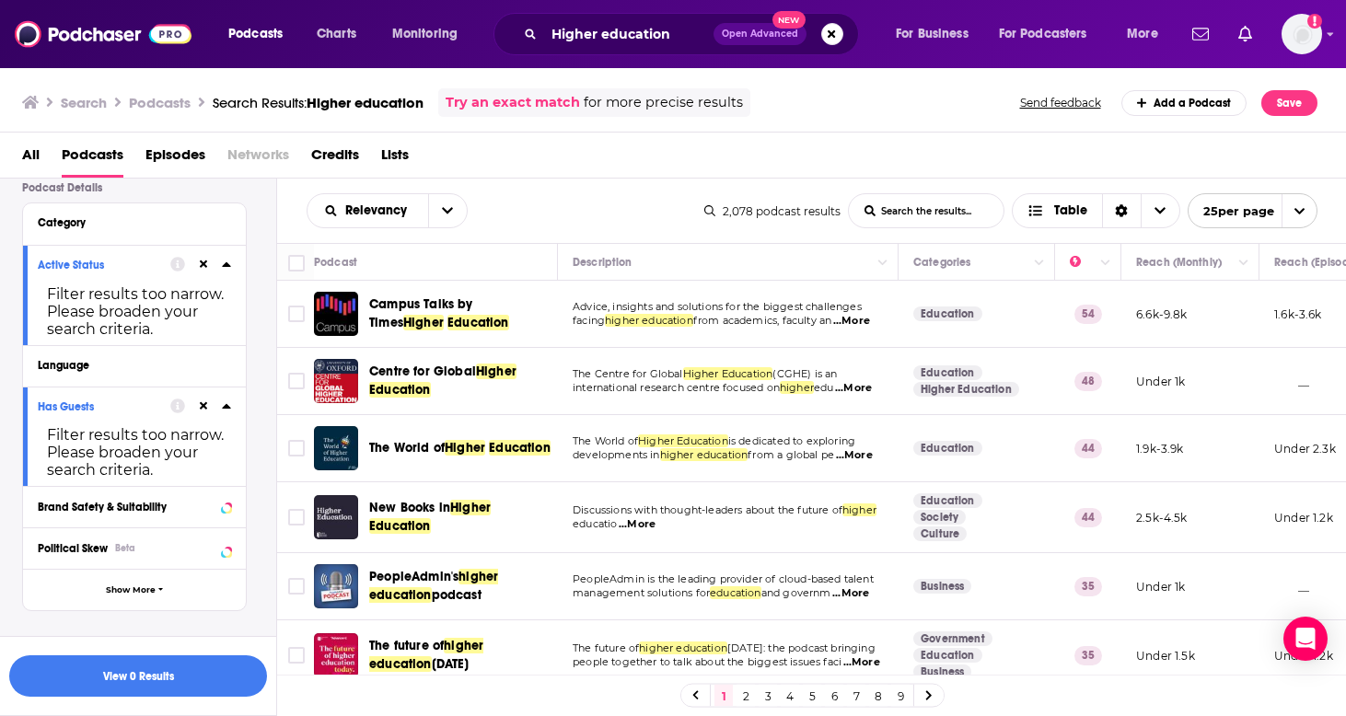
scroll to position [140, 0]
click at [208, 266] on button at bounding box center [203, 262] width 15 height 15
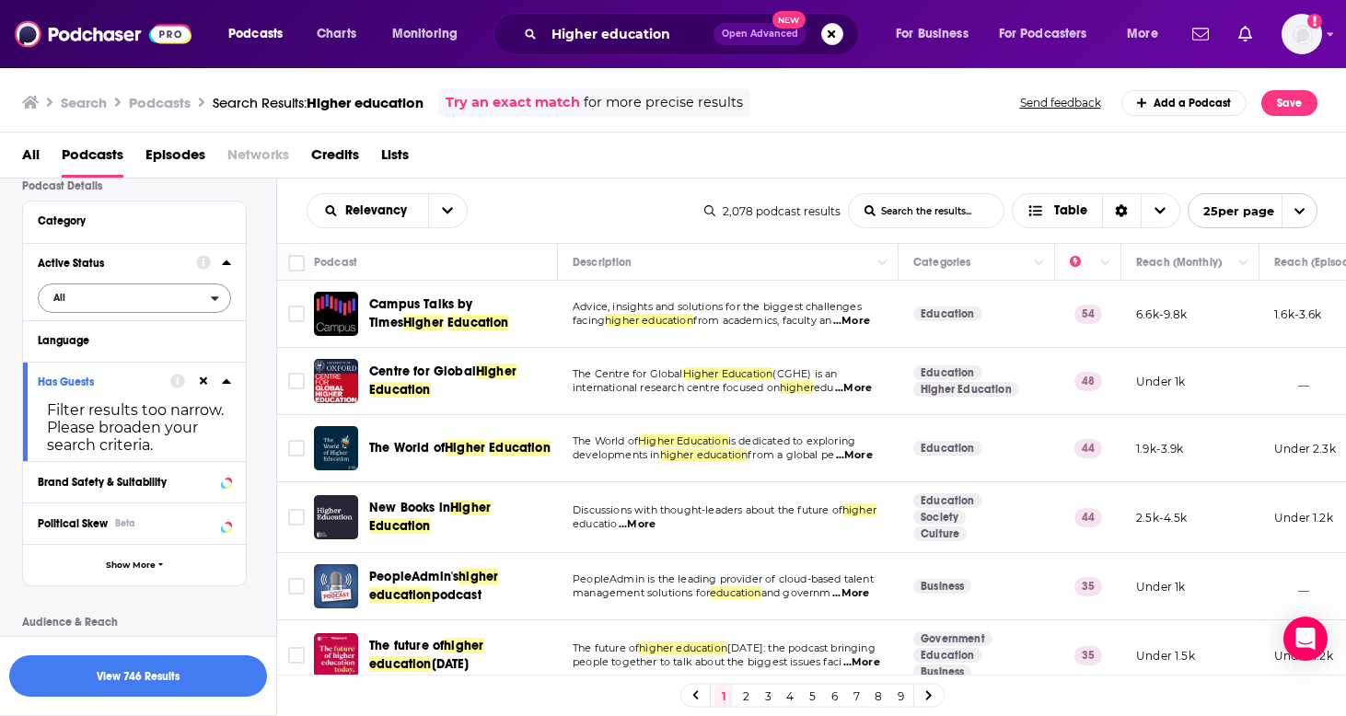
click at [196, 300] on span "All" at bounding box center [125, 297] width 172 height 24
click at [177, 351] on div "Active 336" at bounding box center [141, 358] width 206 height 30
click at [225, 389] on icon at bounding box center [226, 381] width 9 height 15
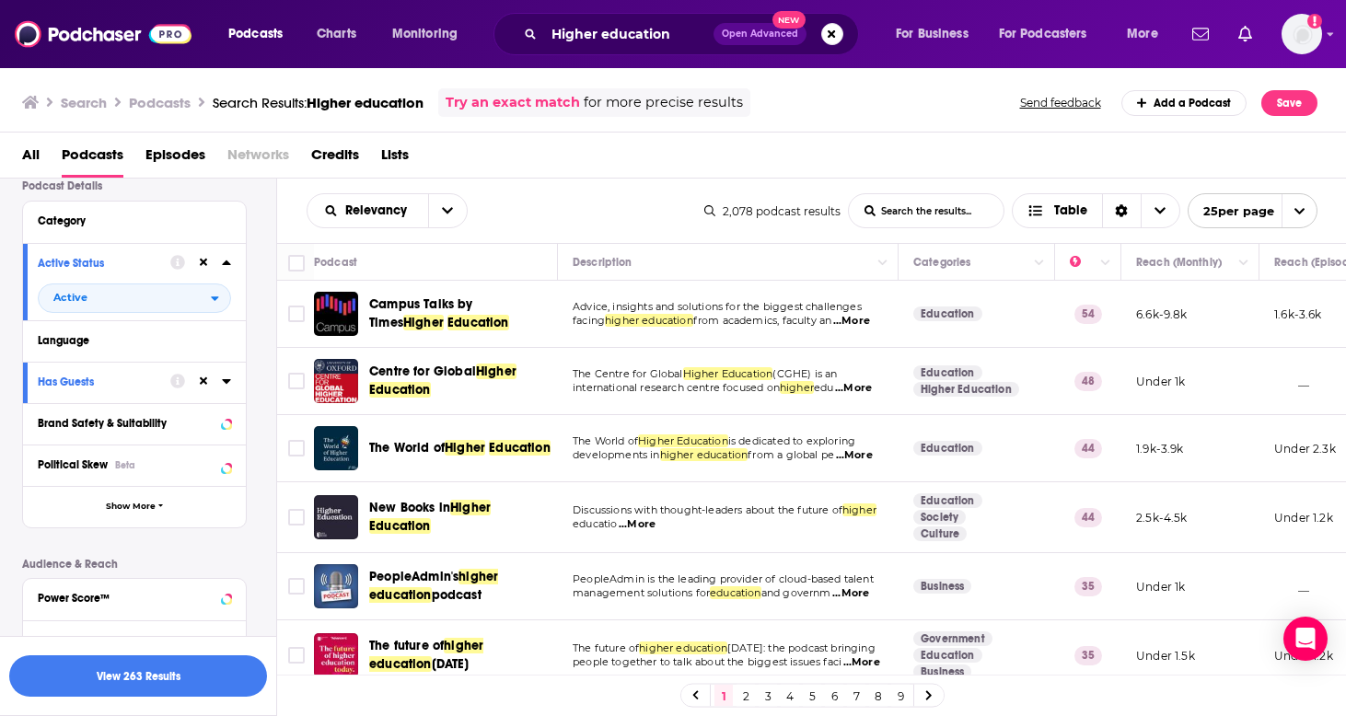
click at [225, 389] on icon at bounding box center [226, 381] width 9 height 15
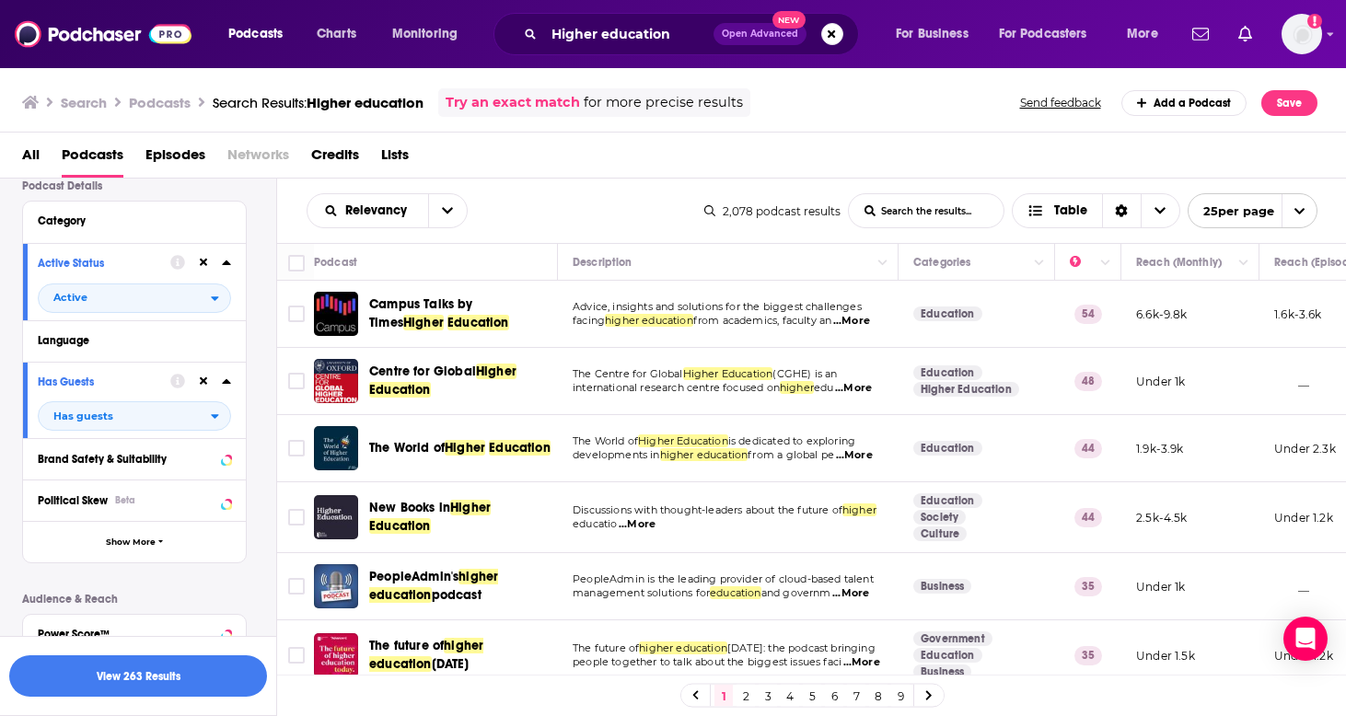
scroll to position [0, 0]
click at [866, 329] on span "...More" at bounding box center [851, 321] width 37 height 15
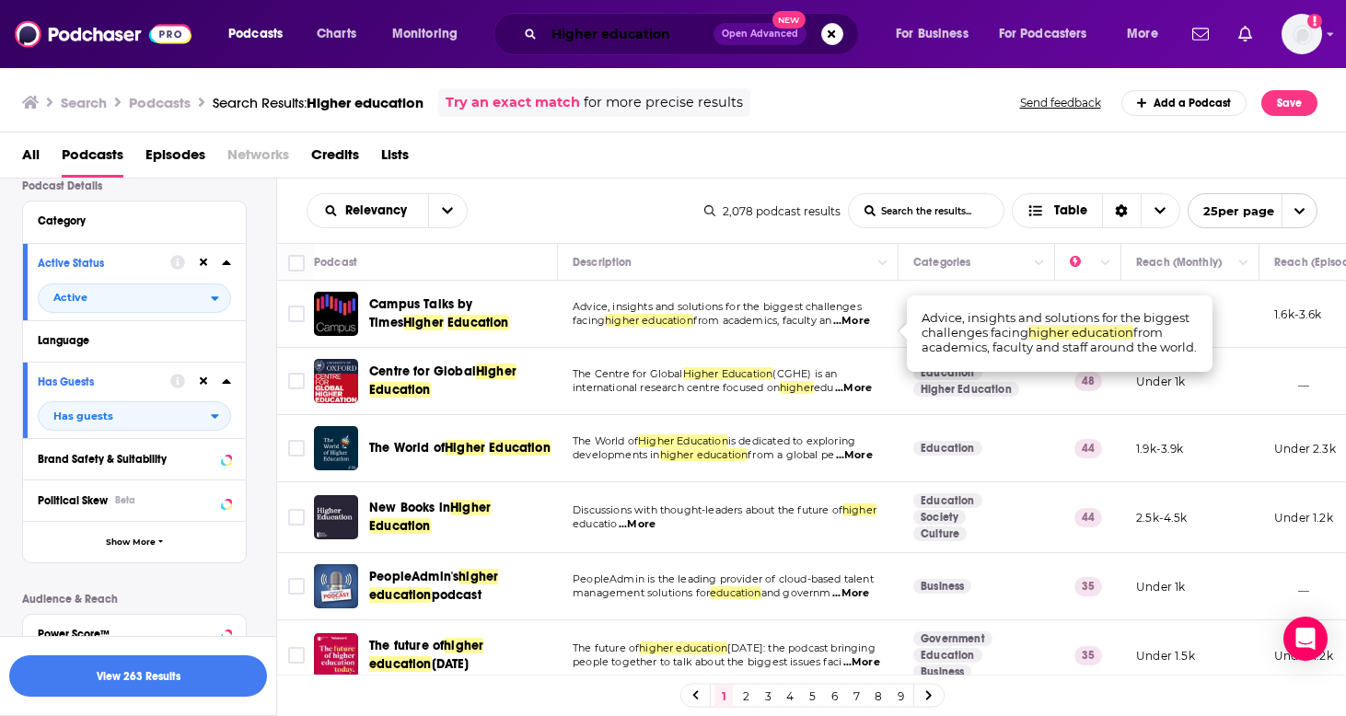
click at [675, 35] on input "Higher education" at bounding box center [628, 33] width 169 height 29
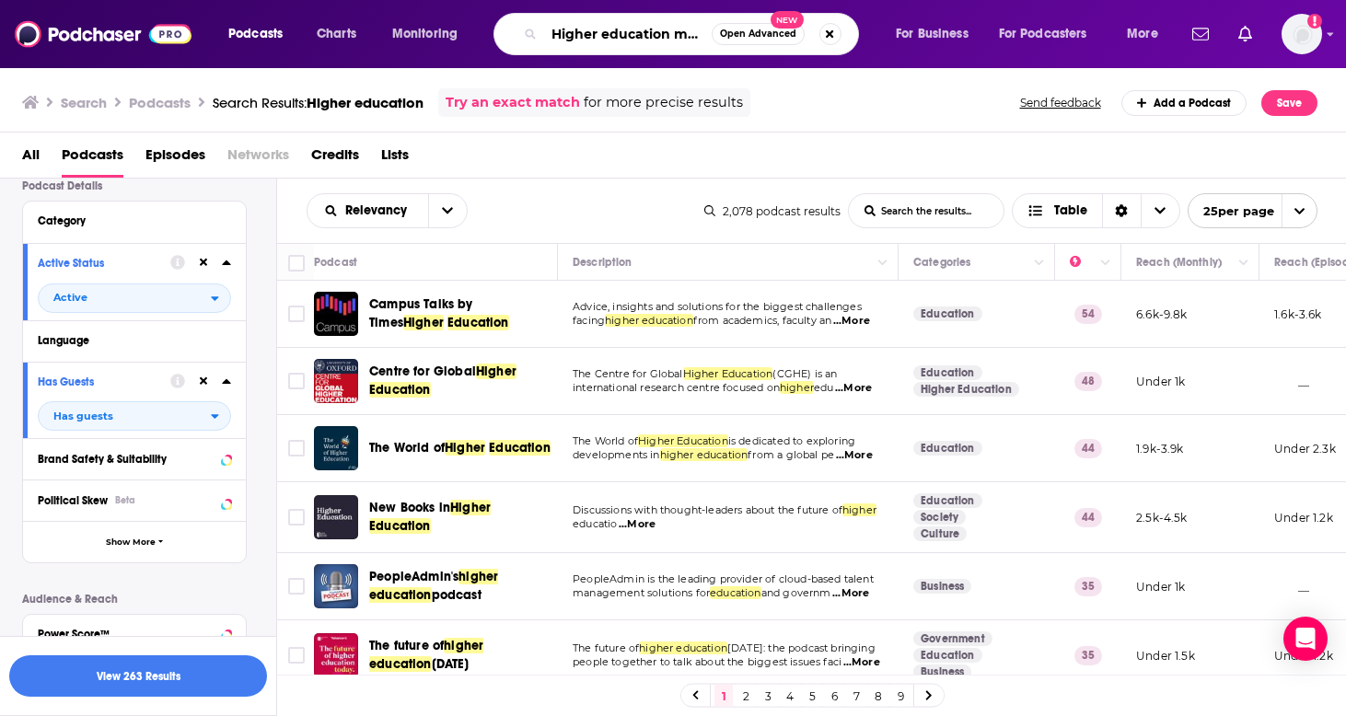
type input "Higher education marketing"
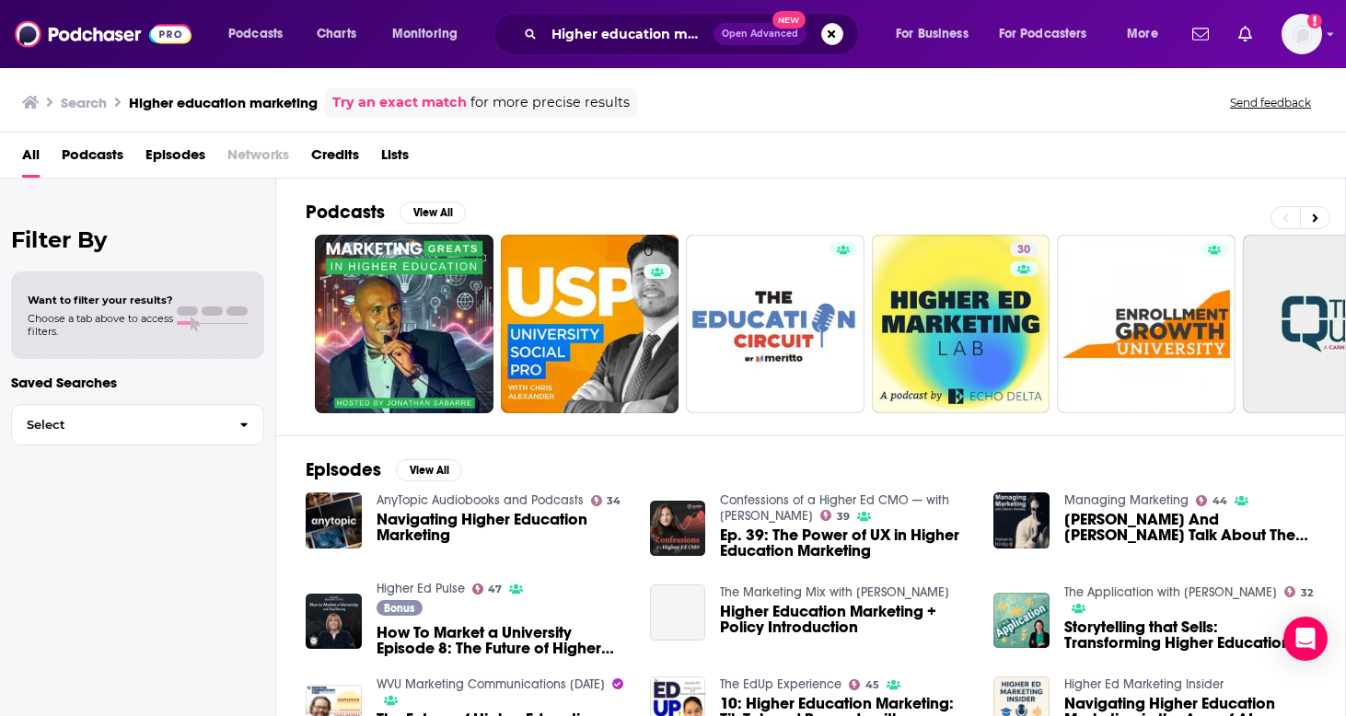
click at [114, 157] on span "Podcasts" at bounding box center [93, 159] width 62 height 38
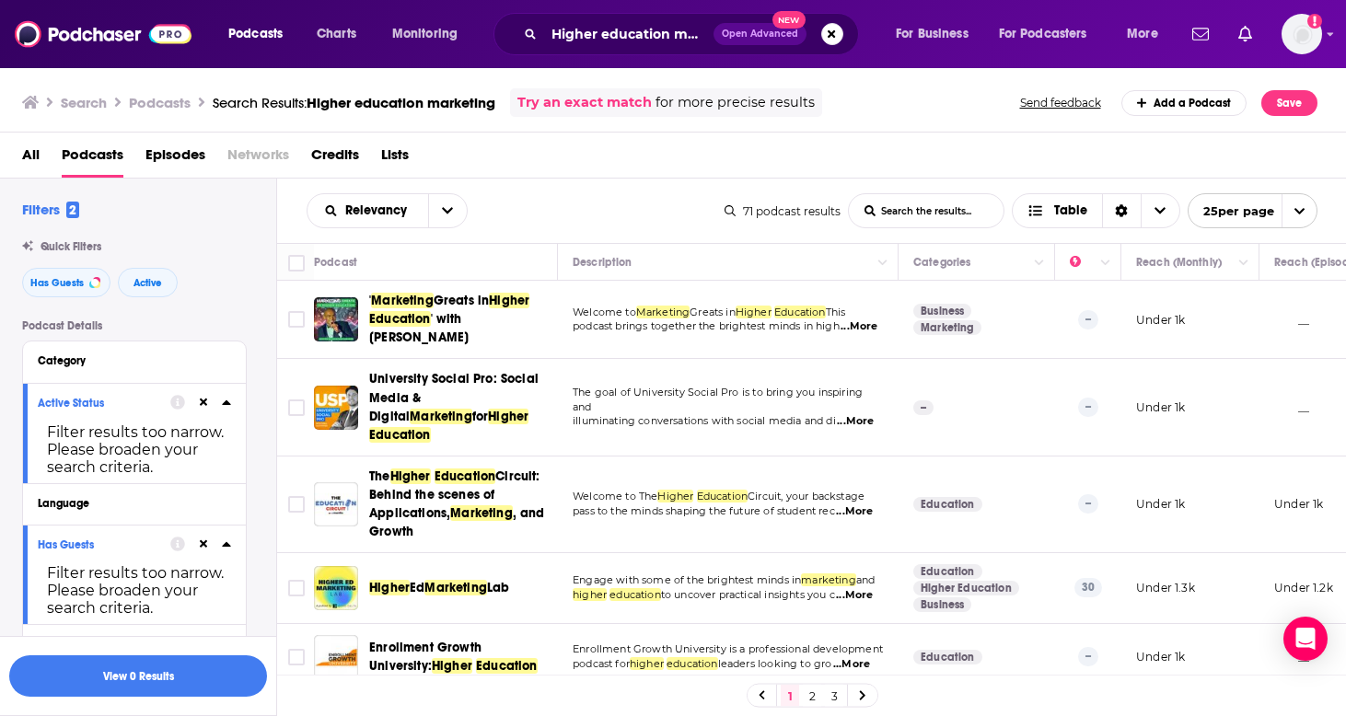
click at [841, 334] on span "...More" at bounding box center [859, 326] width 37 height 15
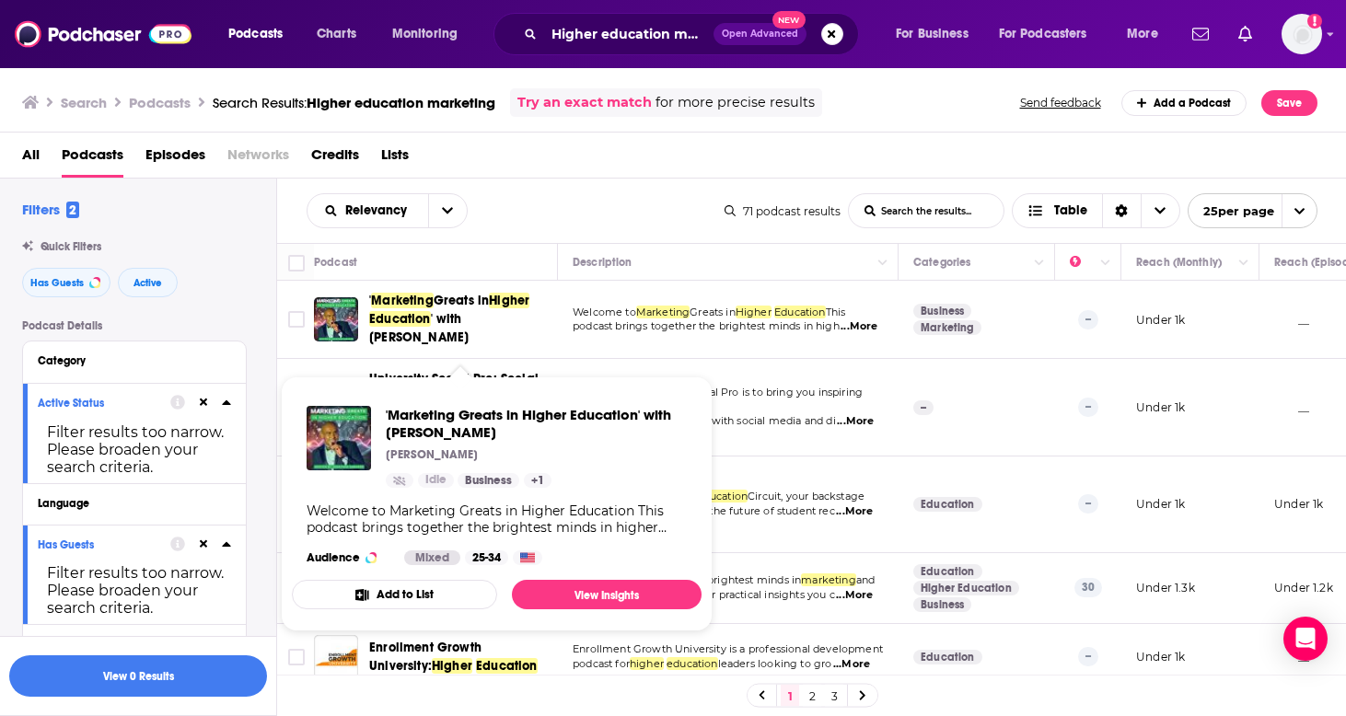
click at [469, 328] on span "' with Jonathan Sabarre" at bounding box center [418, 328] width 99 height 34
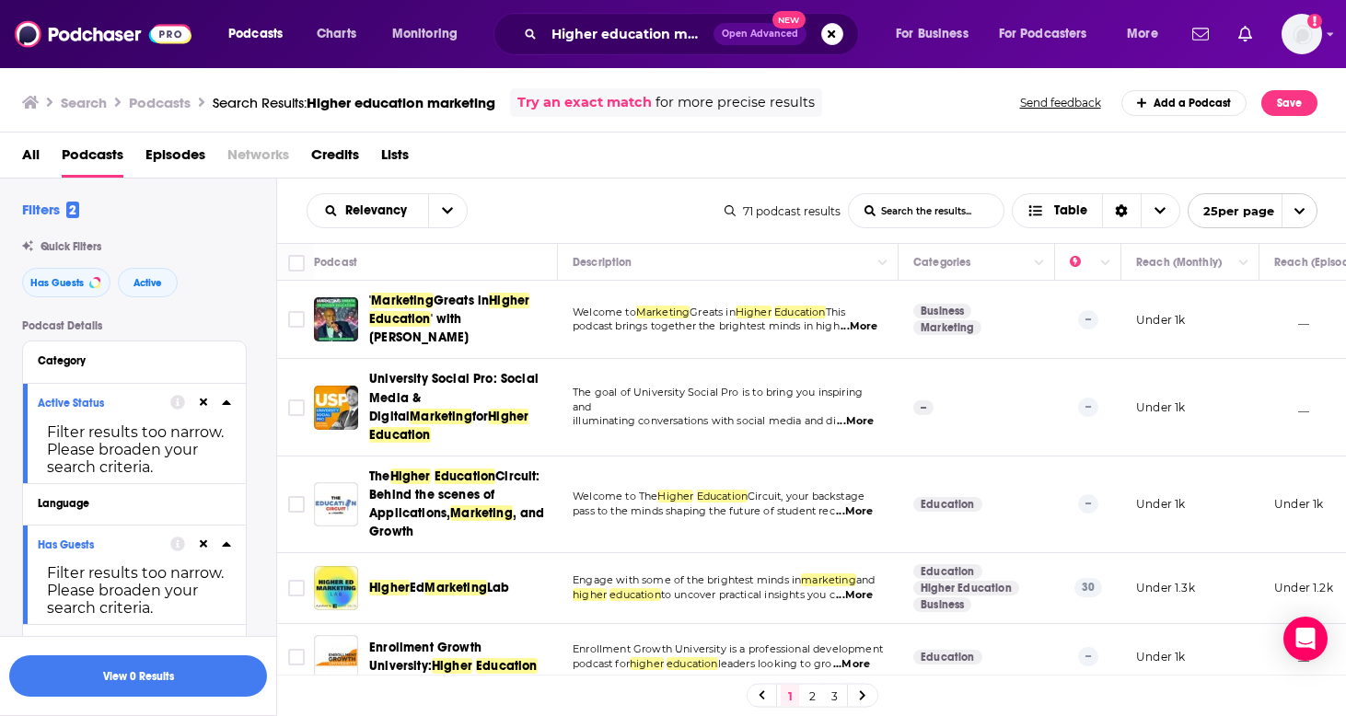
click at [207, 401] on icon at bounding box center [204, 403] width 8 height 12
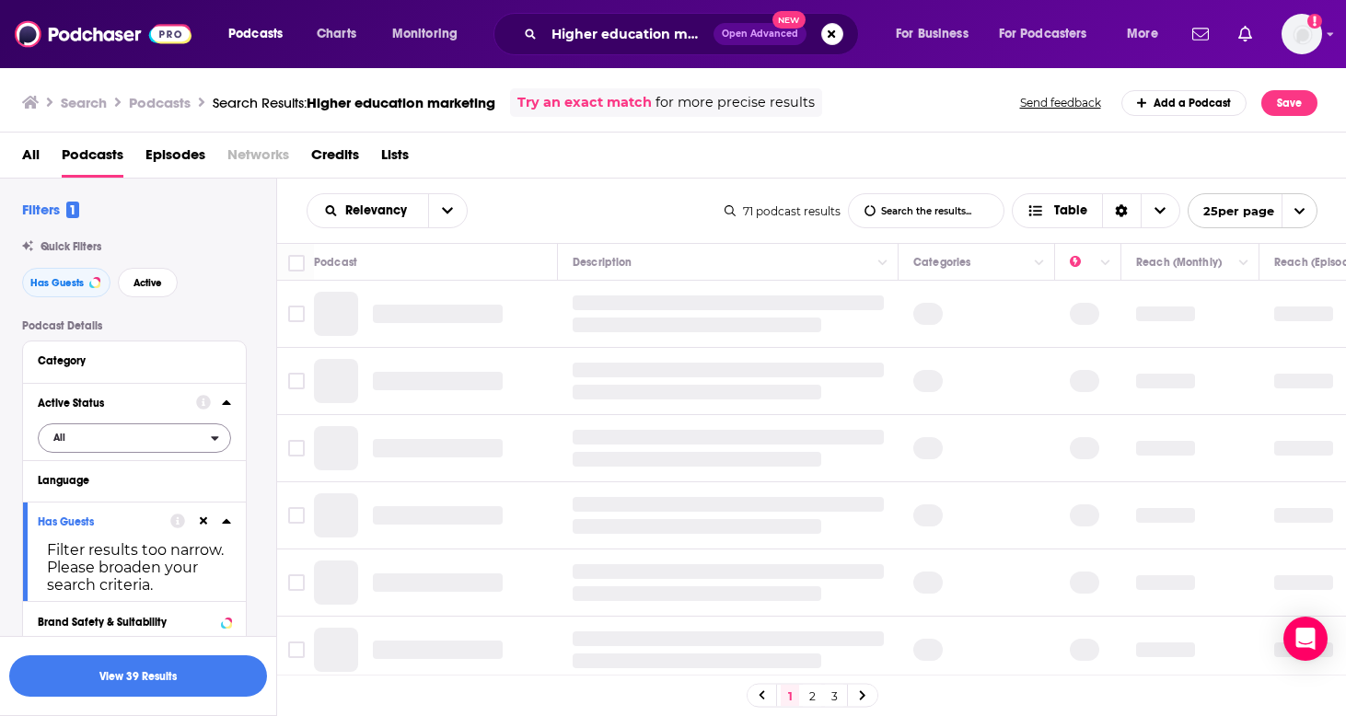
click at [168, 431] on span "All" at bounding box center [125, 437] width 172 height 24
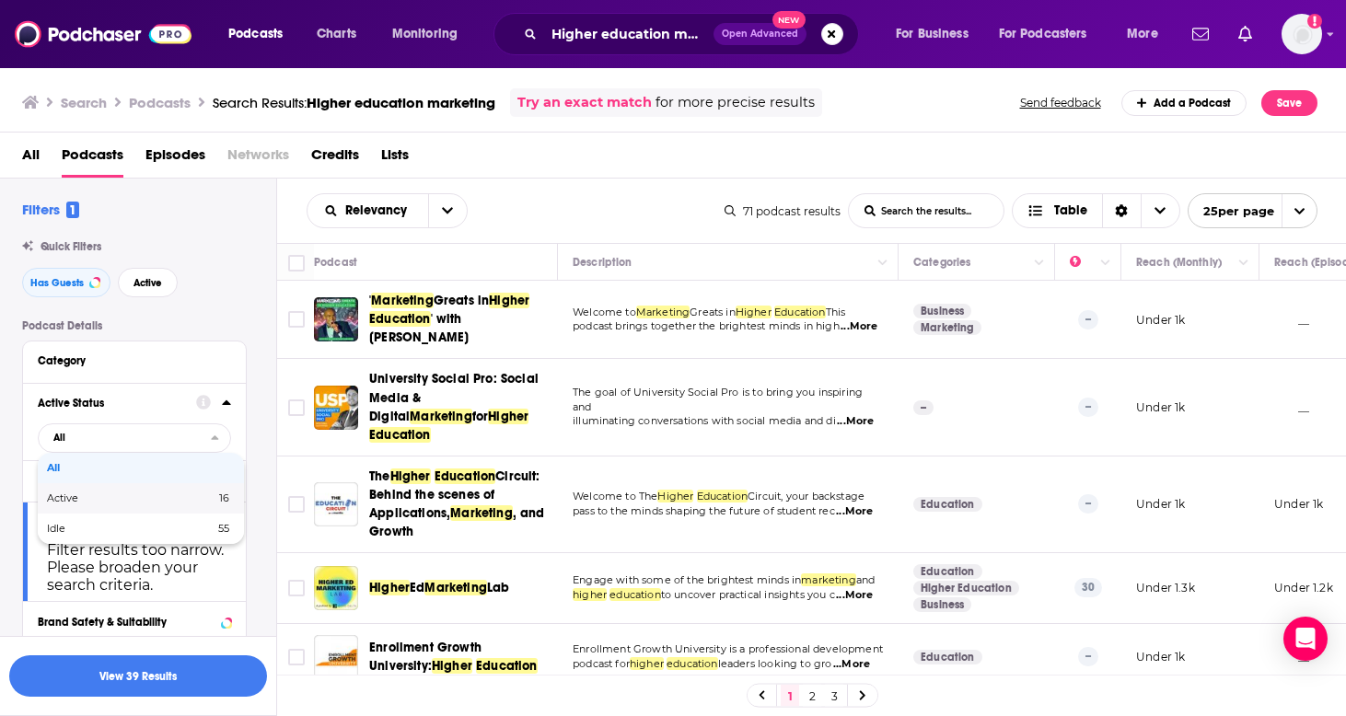
click at [141, 511] on div "Active 16" at bounding box center [141, 498] width 206 height 30
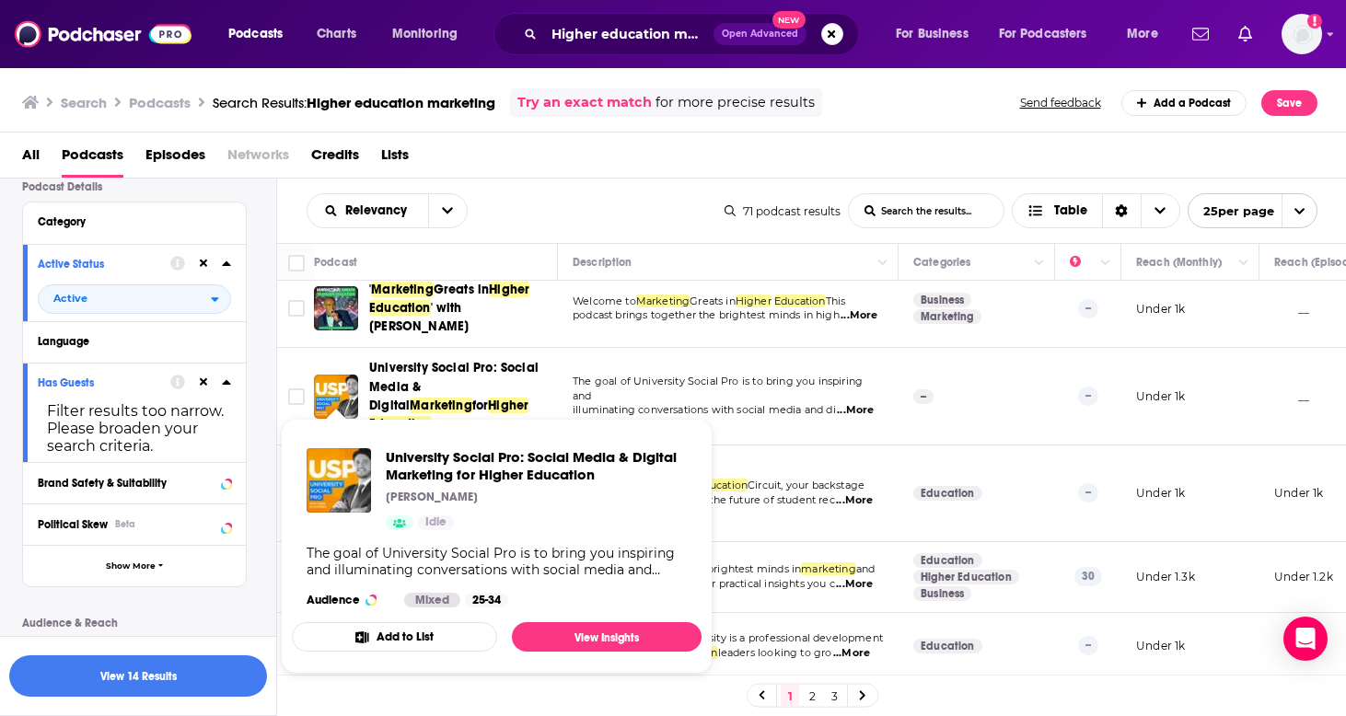
scroll to position [12, 0]
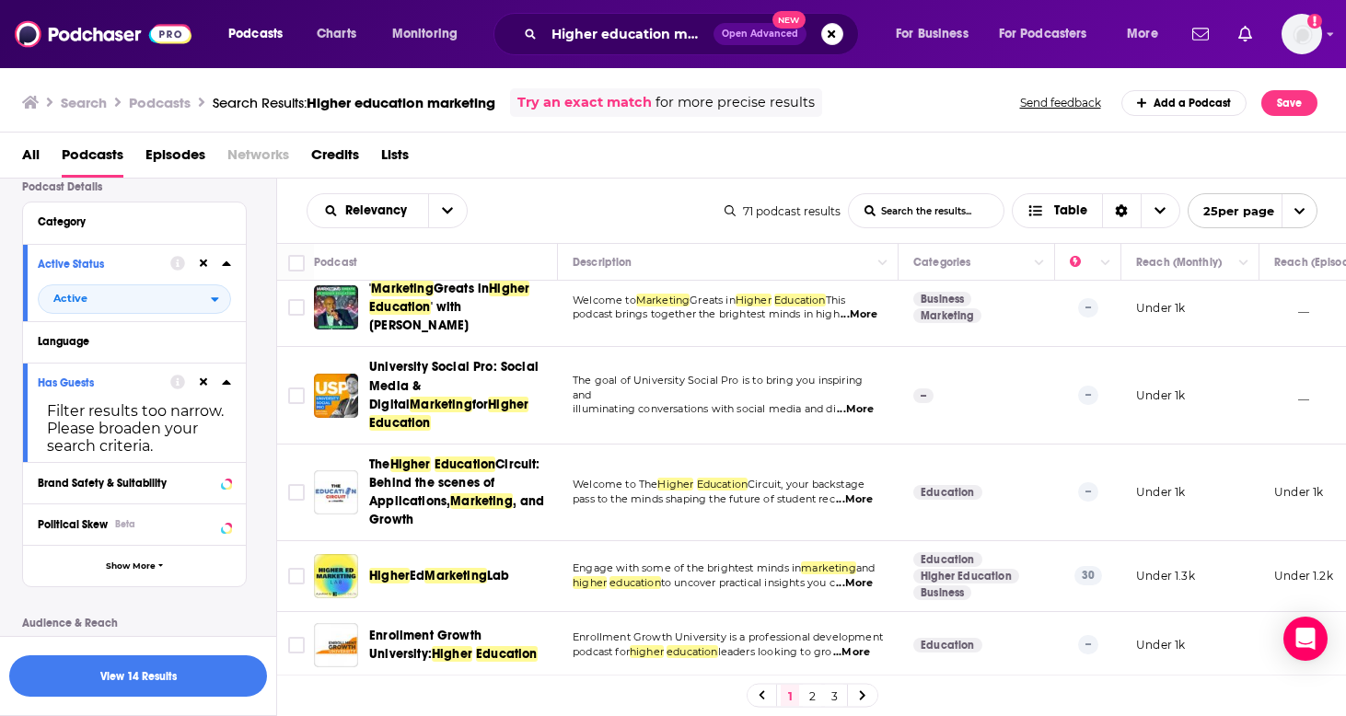
click at [857, 411] on span "...More" at bounding box center [855, 409] width 37 height 15
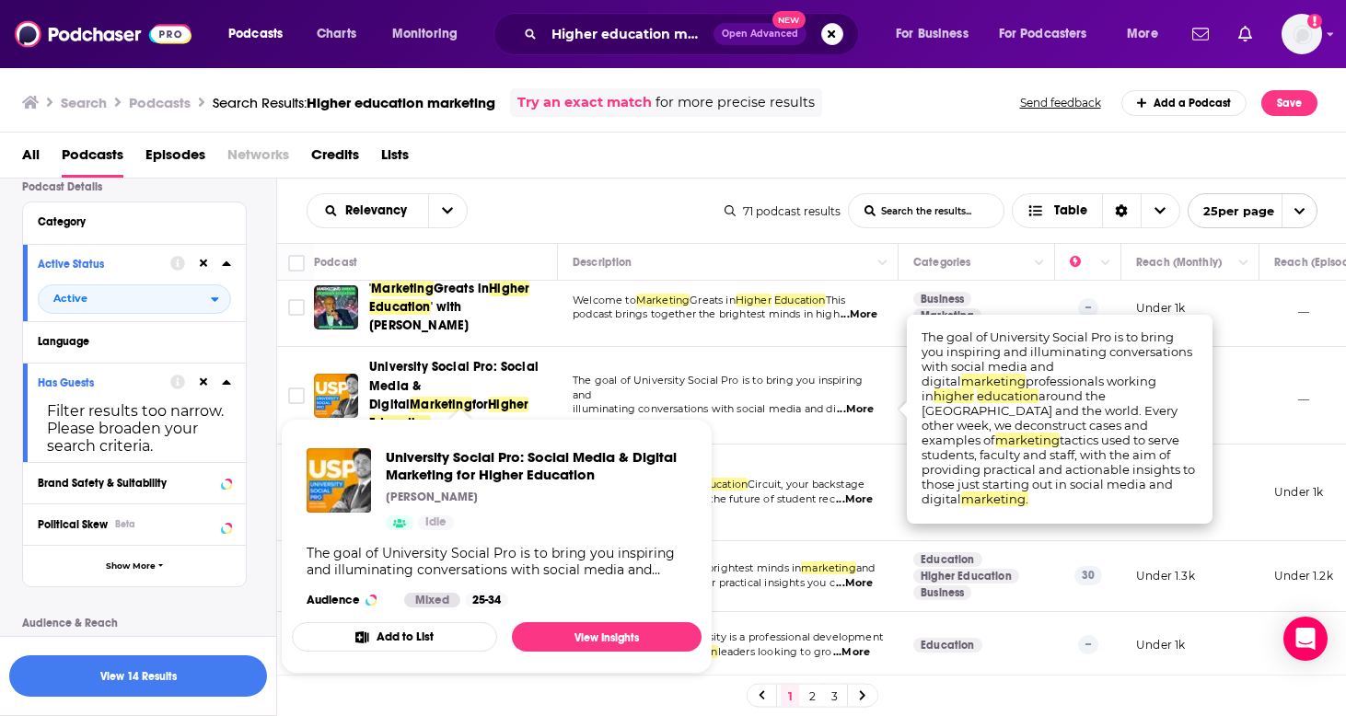
click at [455, 387] on span "University Social Pro: Social Media & Digital Marketing for Higher Education" at bounding box center [460, 395] width 182 height 74
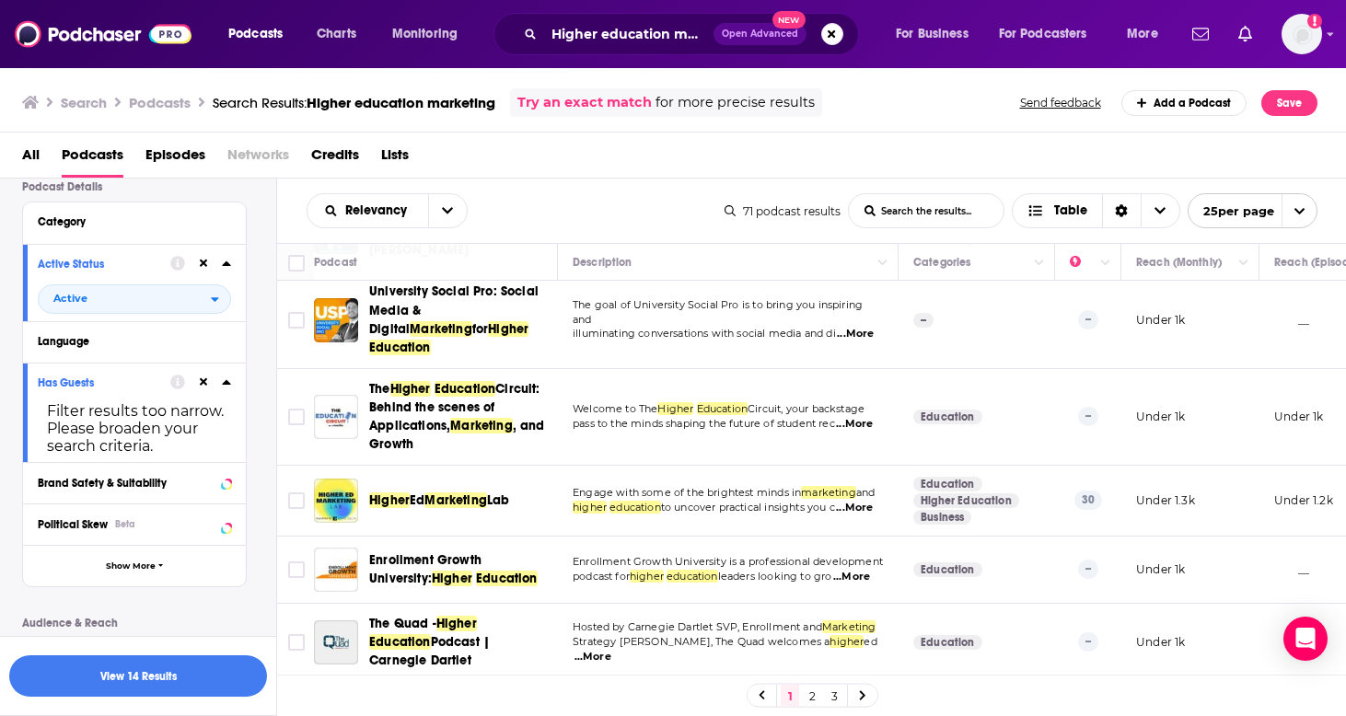
scroll to position [89, 0]
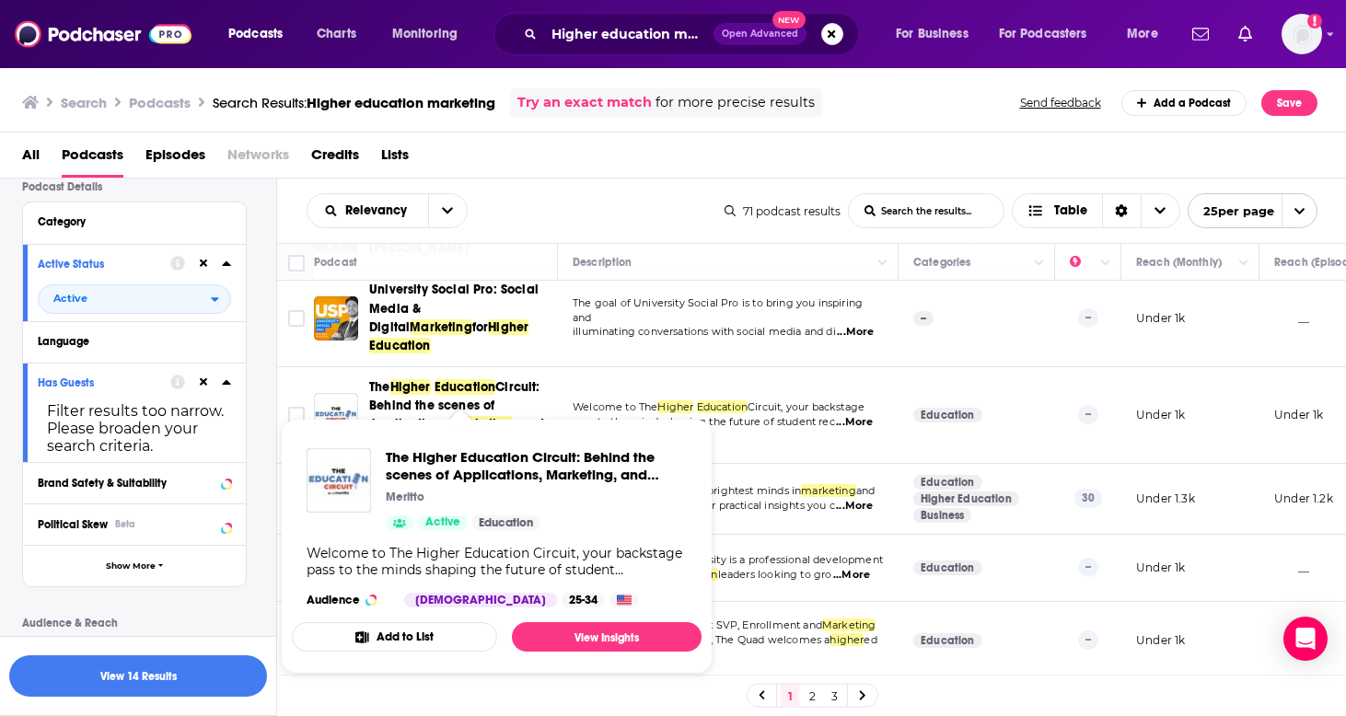
click at [422, 409] on span "The Higher Education Circuit: Behind the scenes of Applications, Marketing, and…" at bounding box center [497, 546] width 432 height 277
click at [415, 380] on span "Higher" at bounding box center [410, 387] width 41 height 16
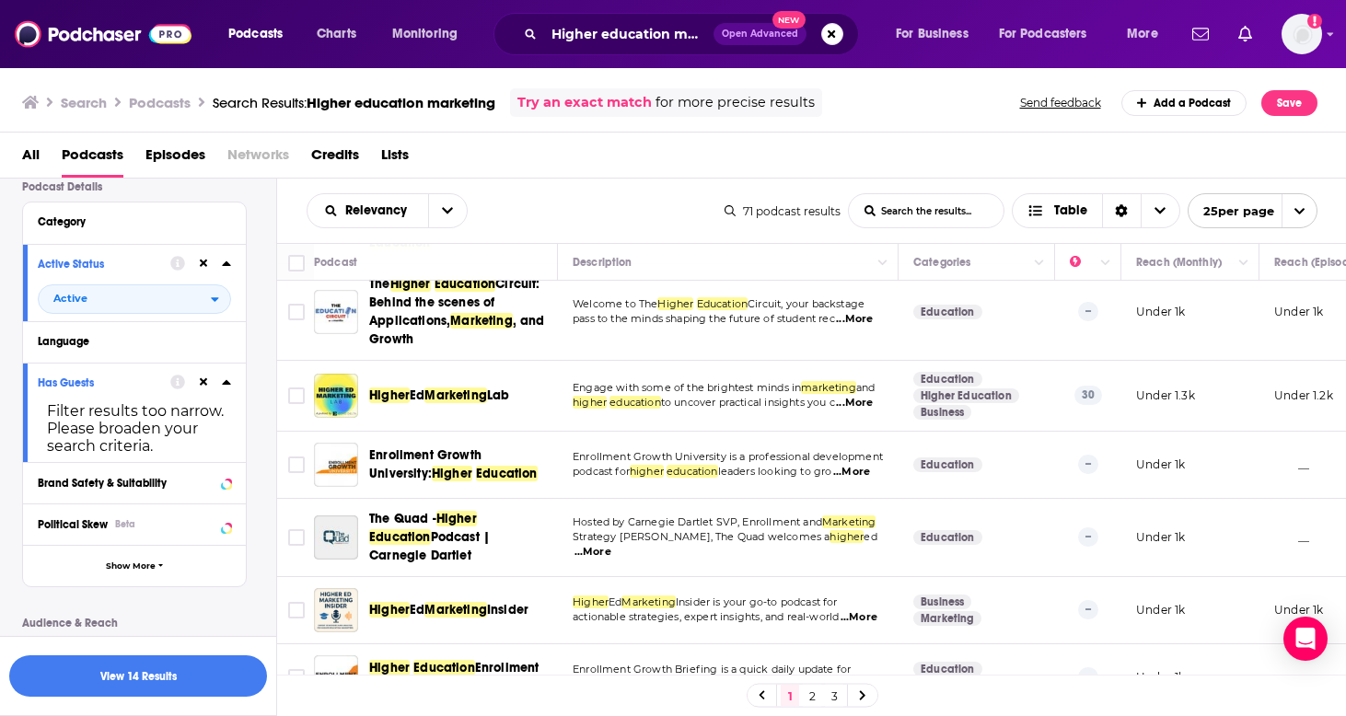
scroll to position [203, 0]
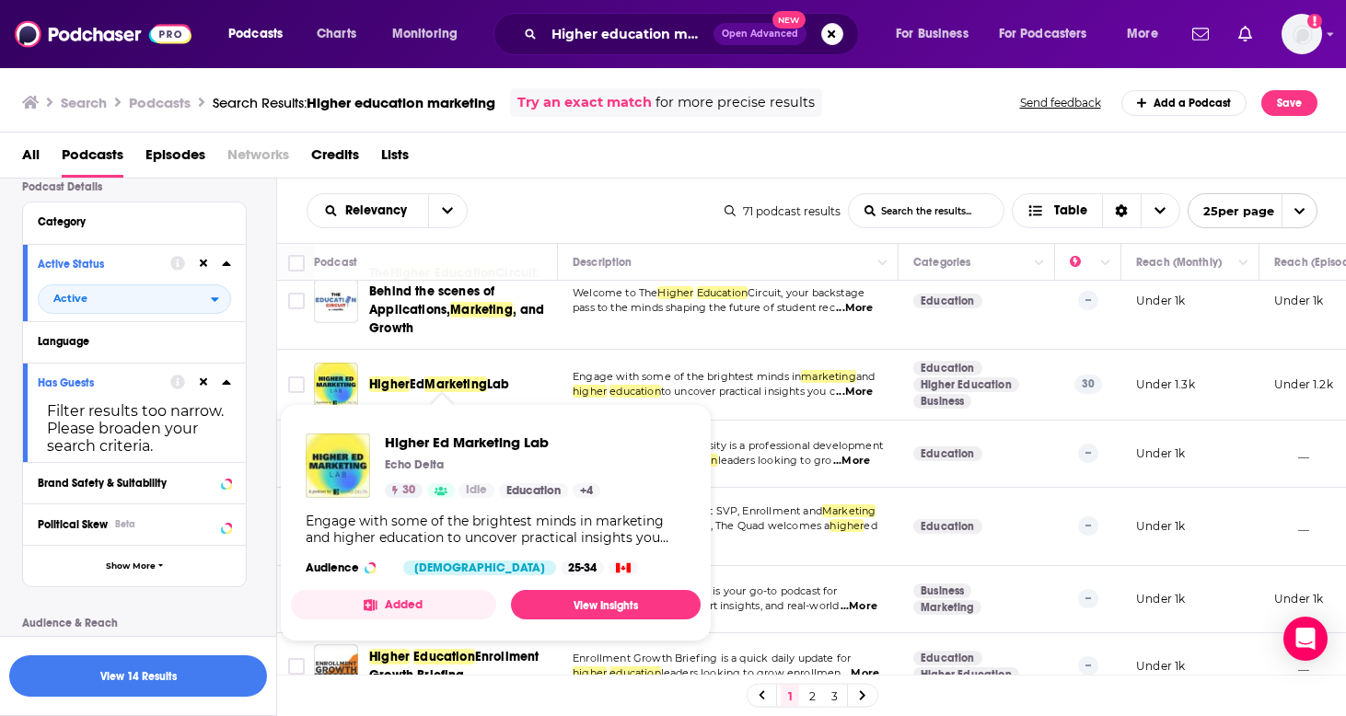
click at [412, 377] on span "Ed" at bounding box center [417, 385] width 15 height 16
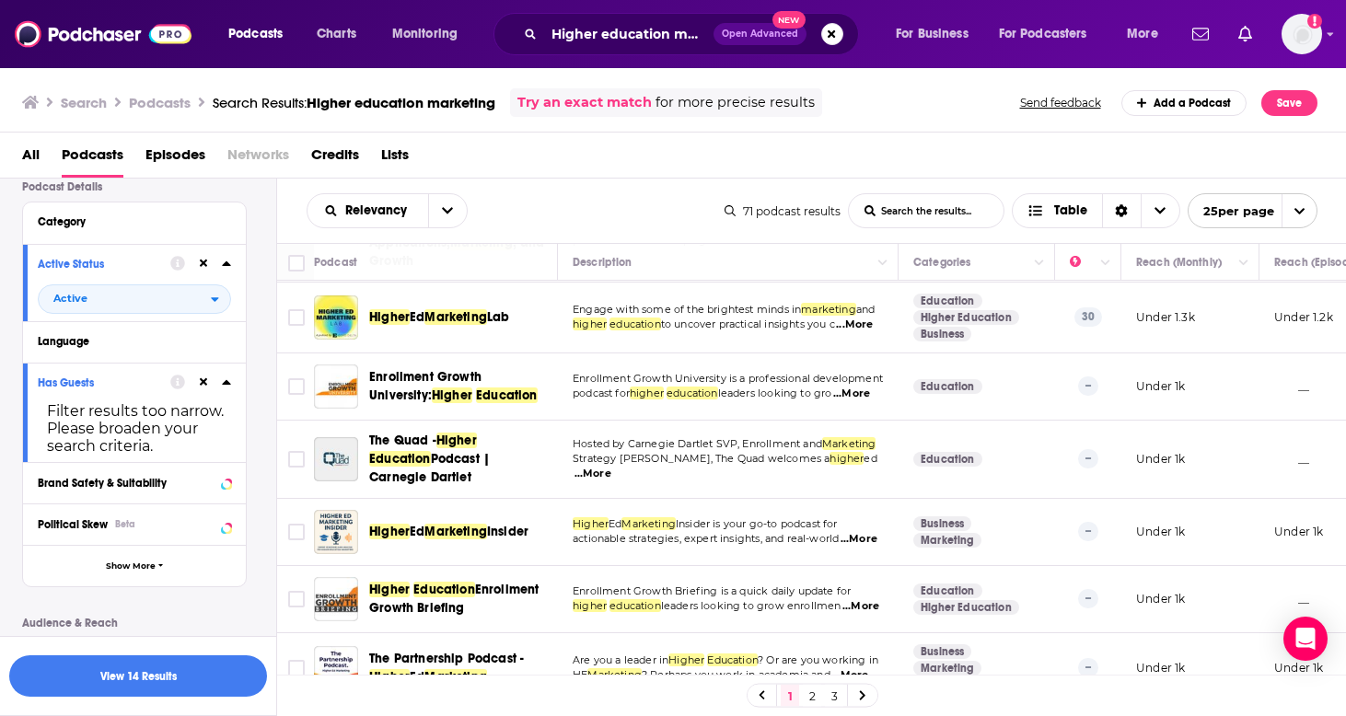
scroll to position [281, 0]
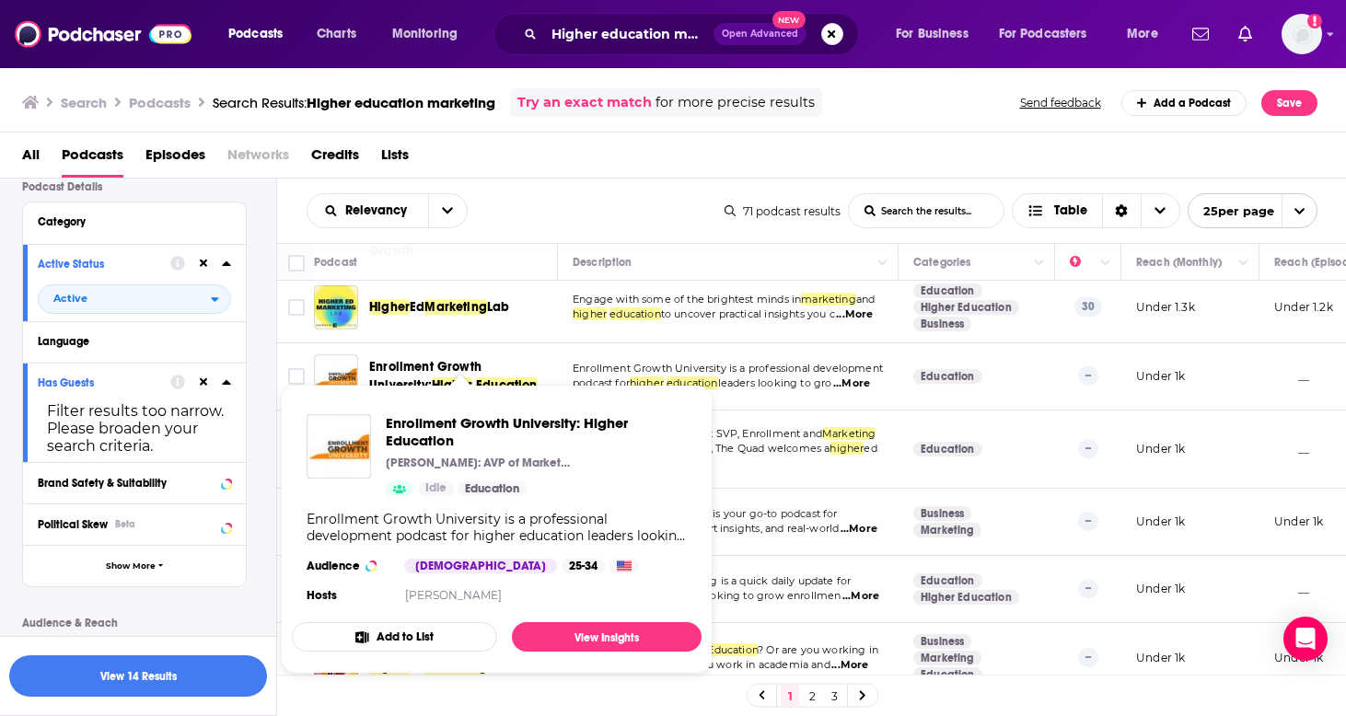
click at [482, 359] on span "Enrollment Growth University:" at bounding box center [425, 376] width 112 height 34
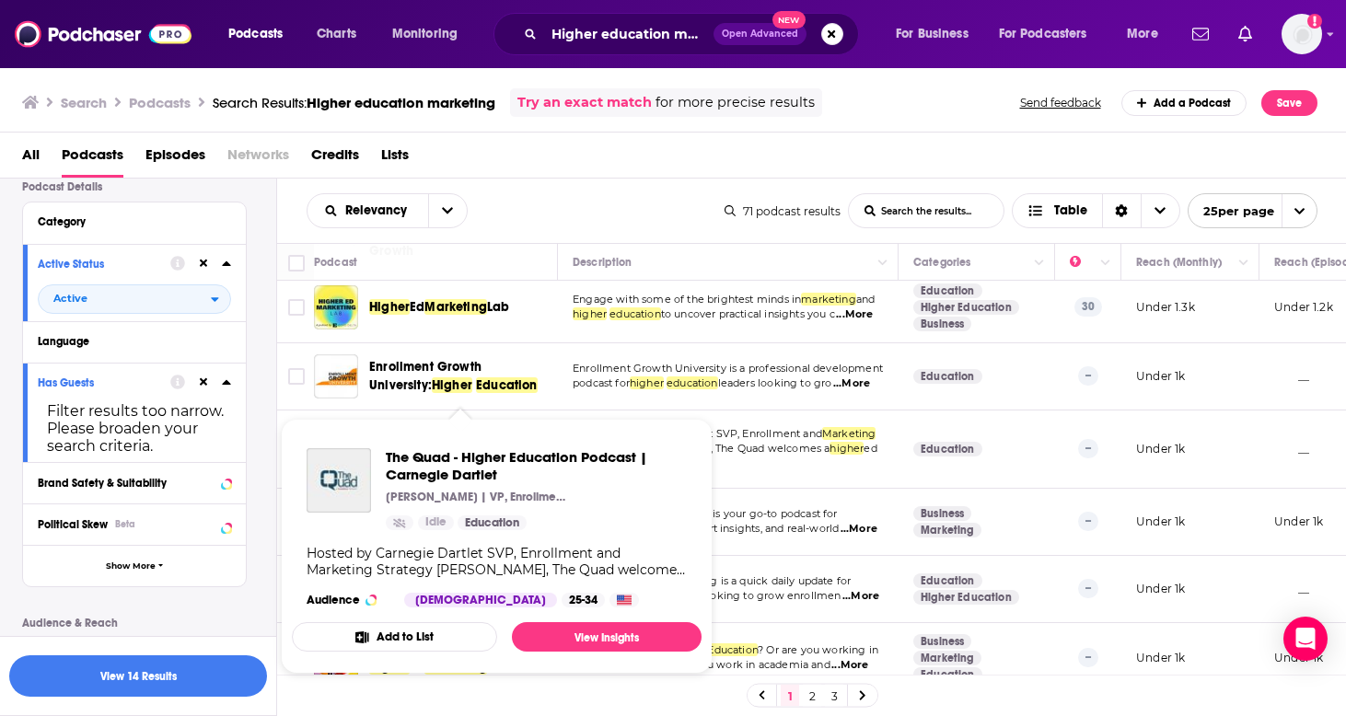
click at [429, 438] on div "The Quad - Higher Education Podcast | Carnegie Dartlet Eric Page | VP, Enrollme…" at bounding box center [497, 528] width 410 height 189
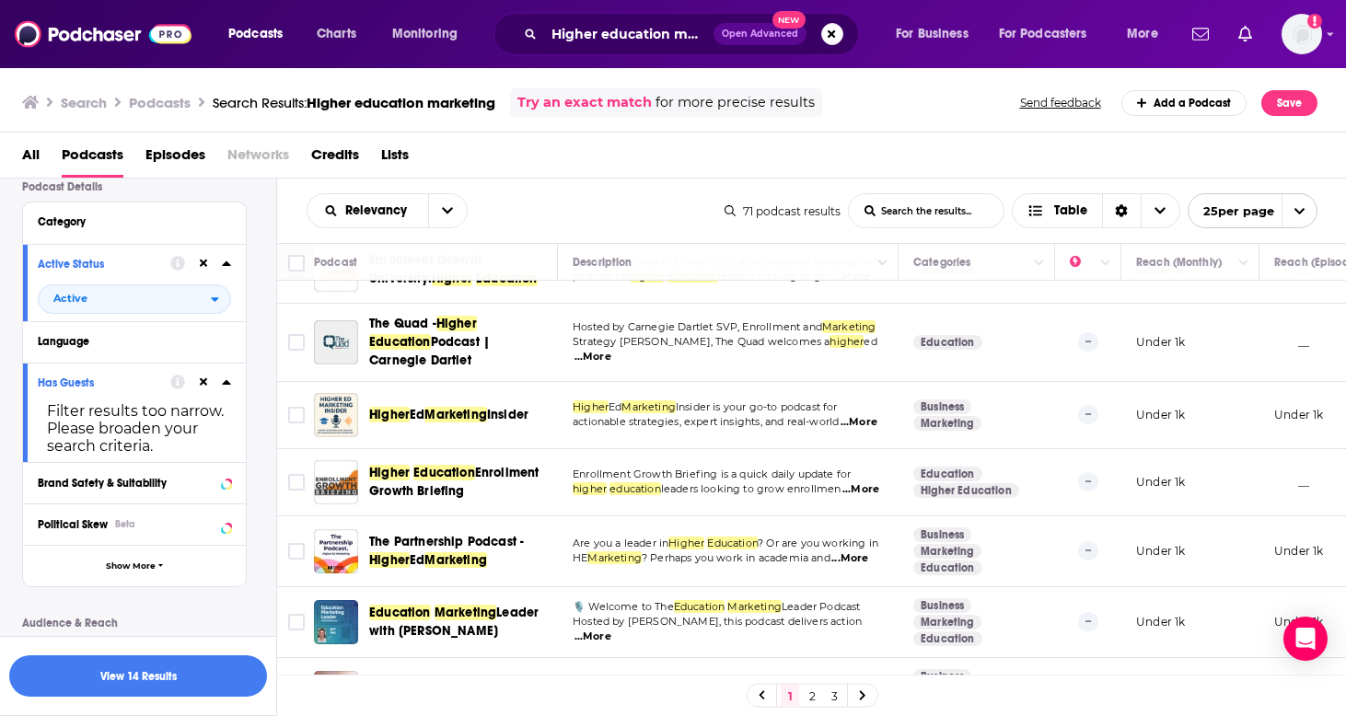
scroll to position [390, 0]
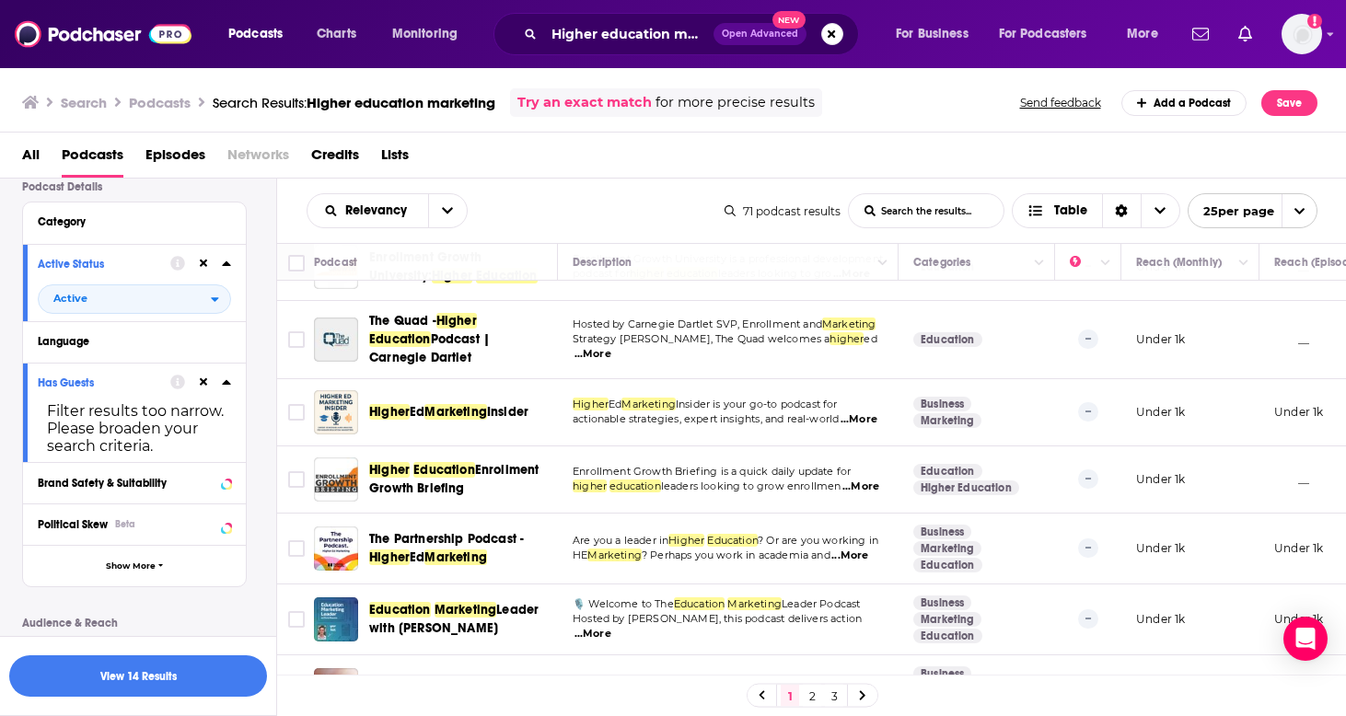
click at [490, 332] on span "Podcast | Carnegie Dartlet" at bounding box center [429, 348] width 121 height 34
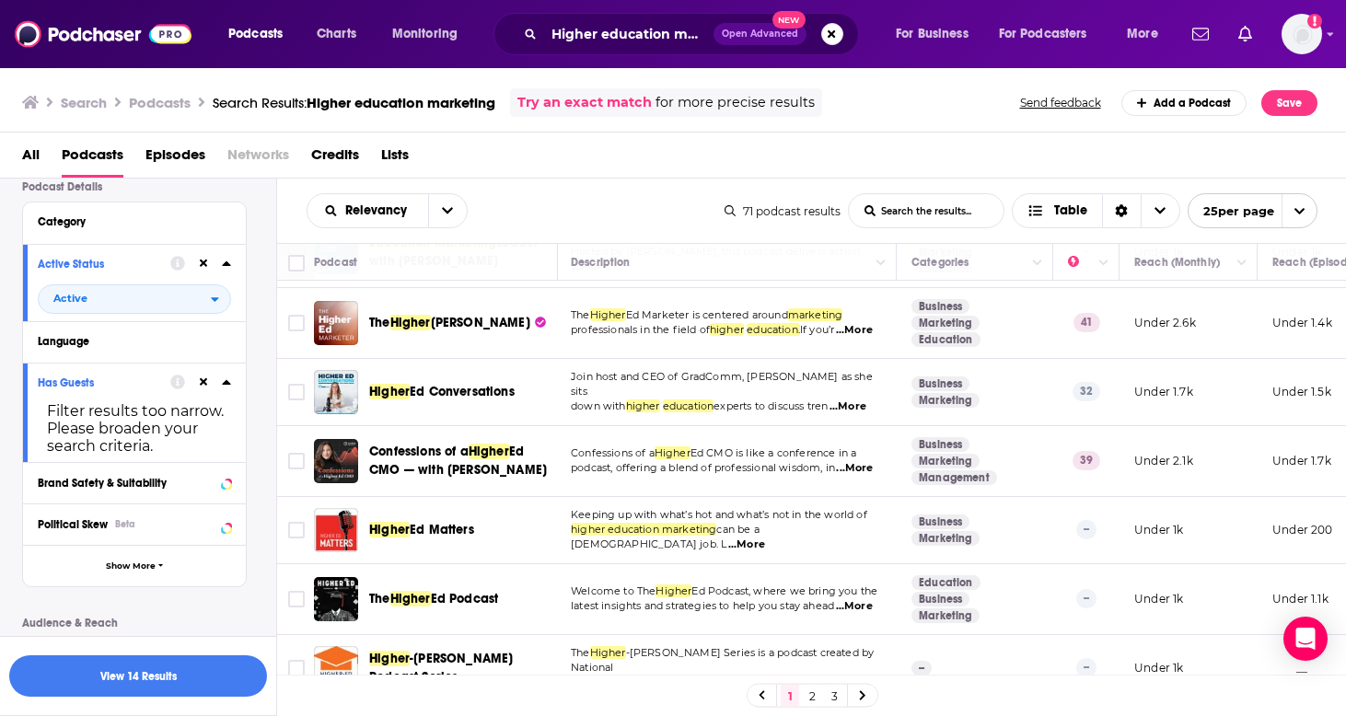
scroll to position [760, 2]
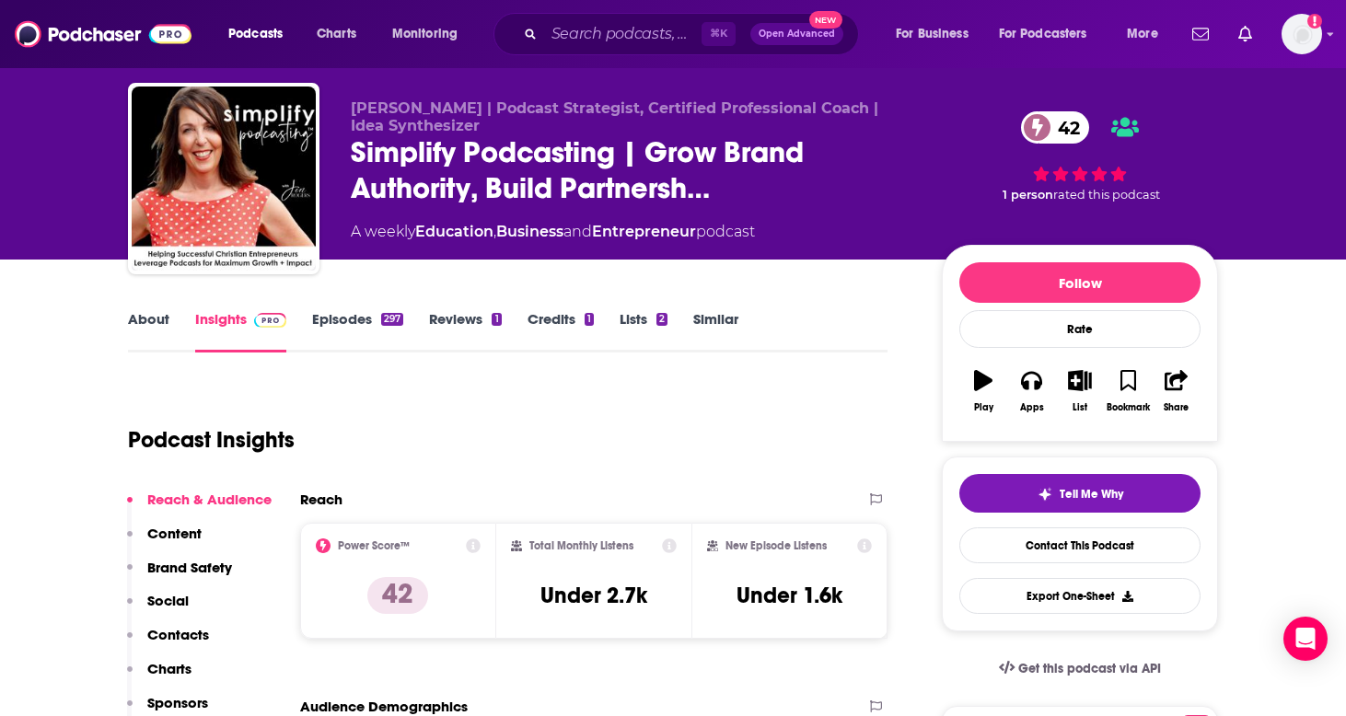
scroll to position [47, 0]
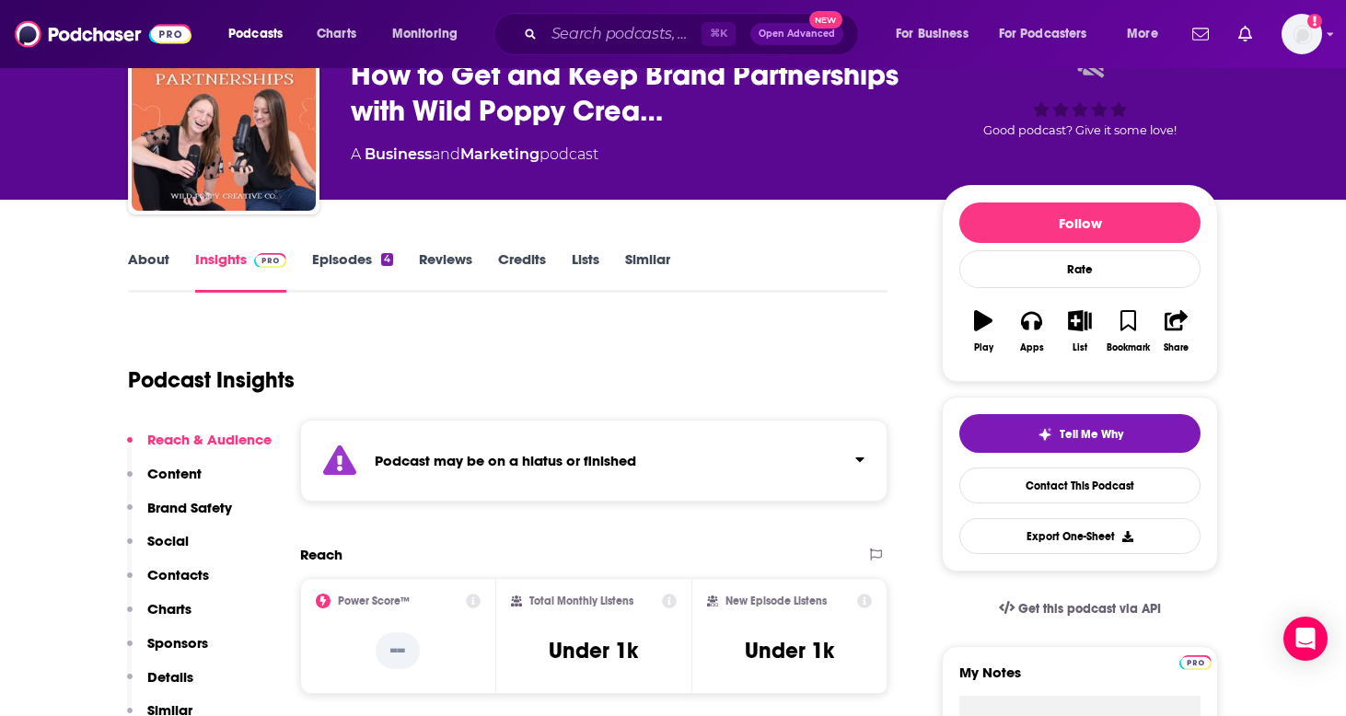
scroll to position [101, 0]
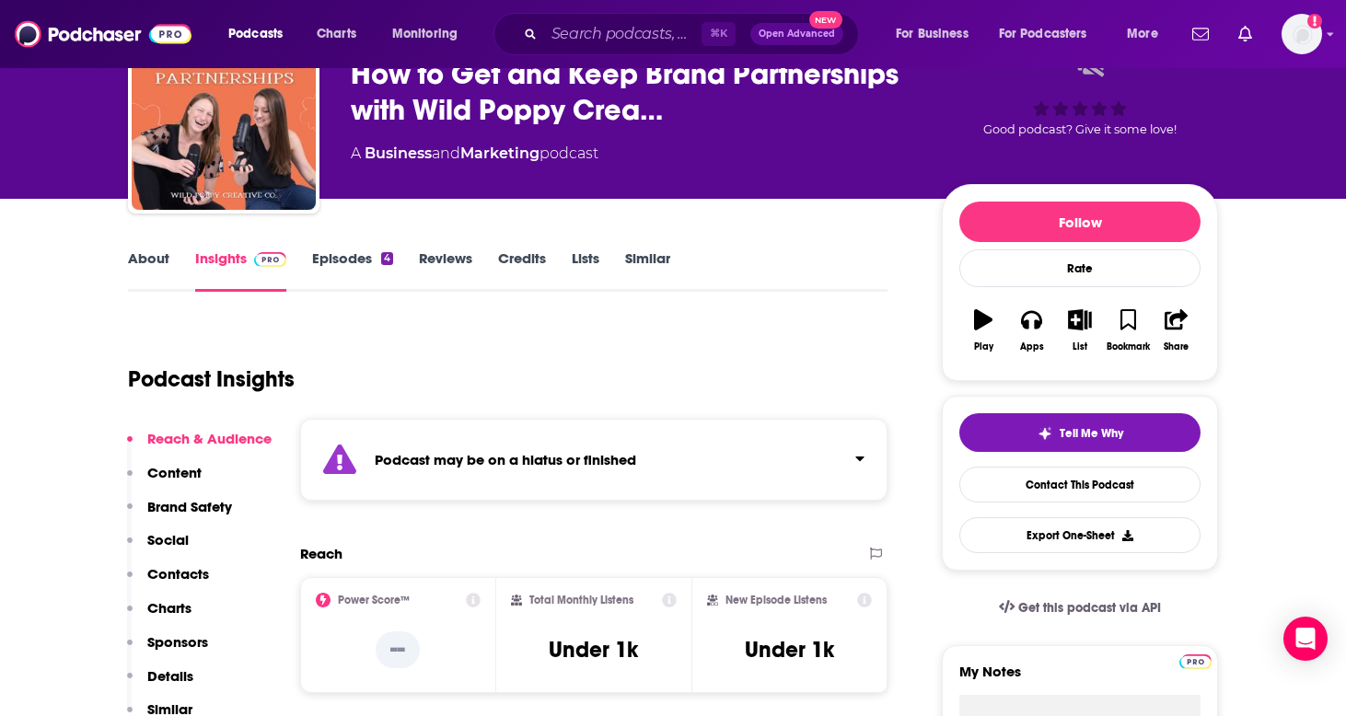
click at [337, 271] on link "Episodes 4" at bounding box center [352, 271] width 81 height 42
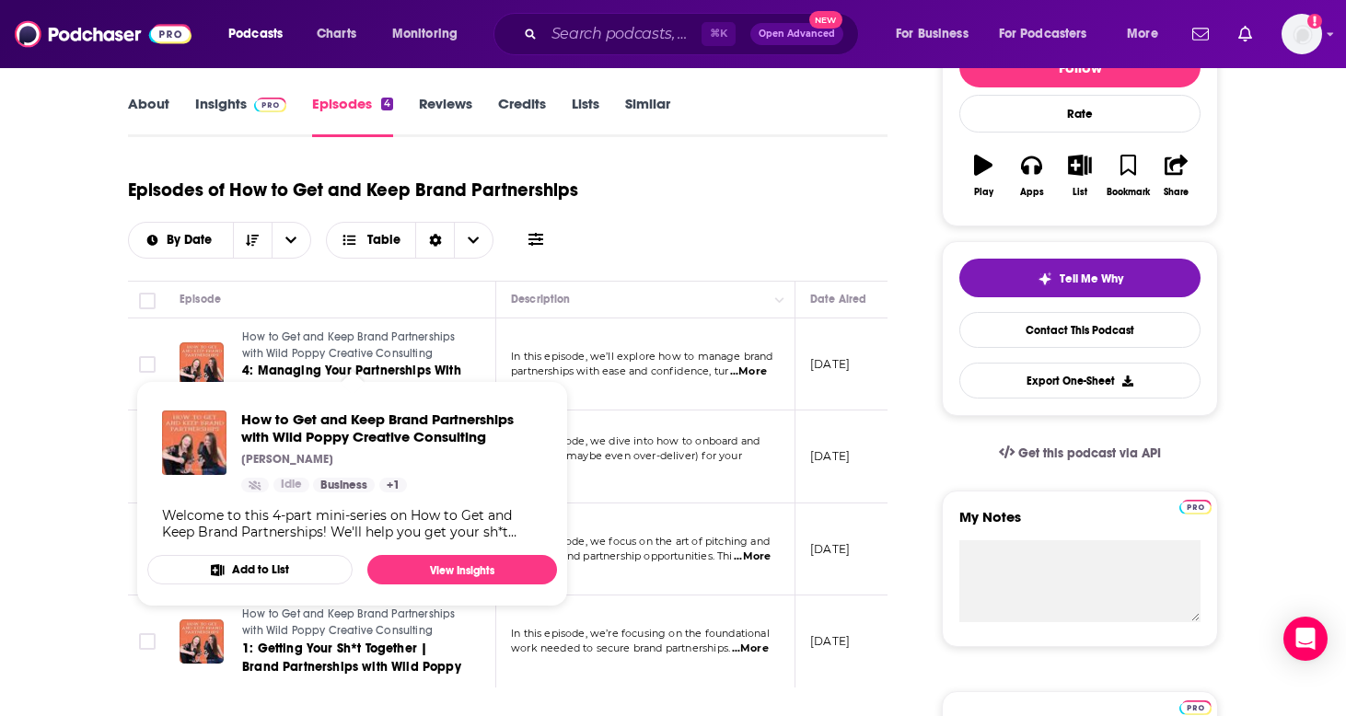
scroll to position [255, 0]
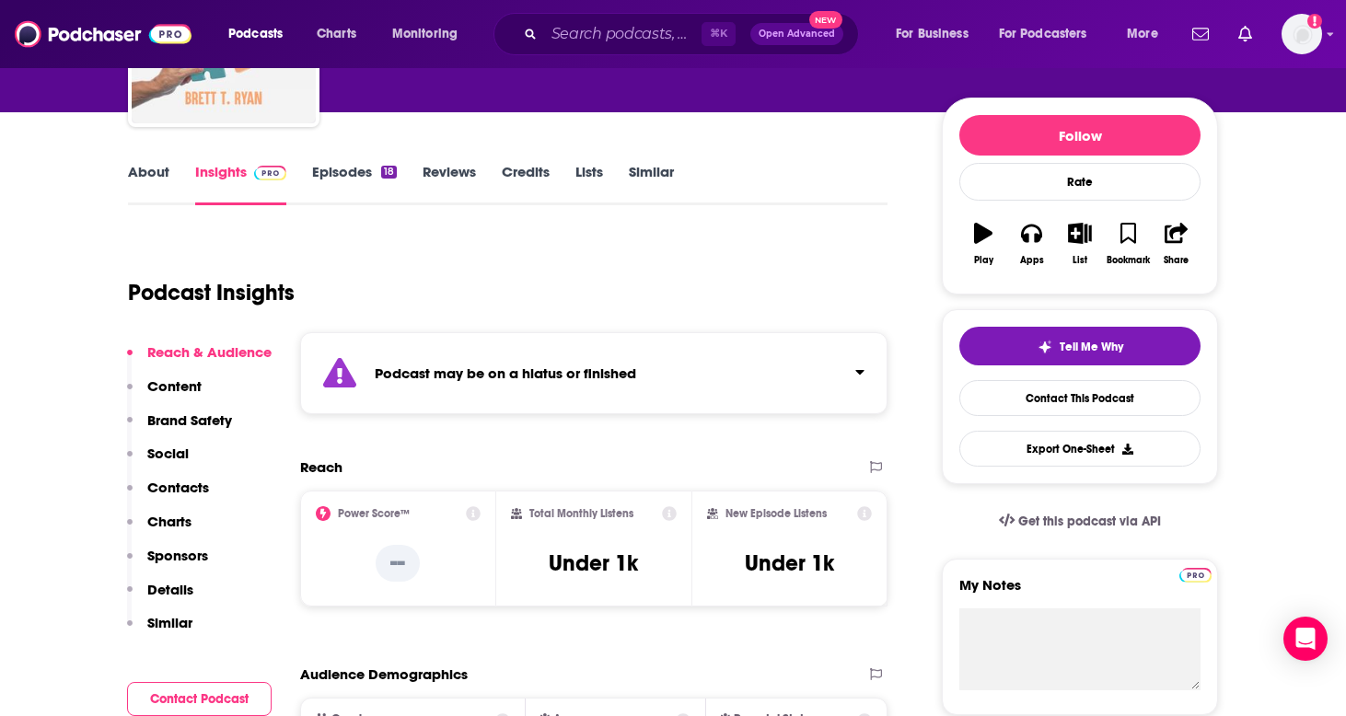
scroll to position [254, 0]
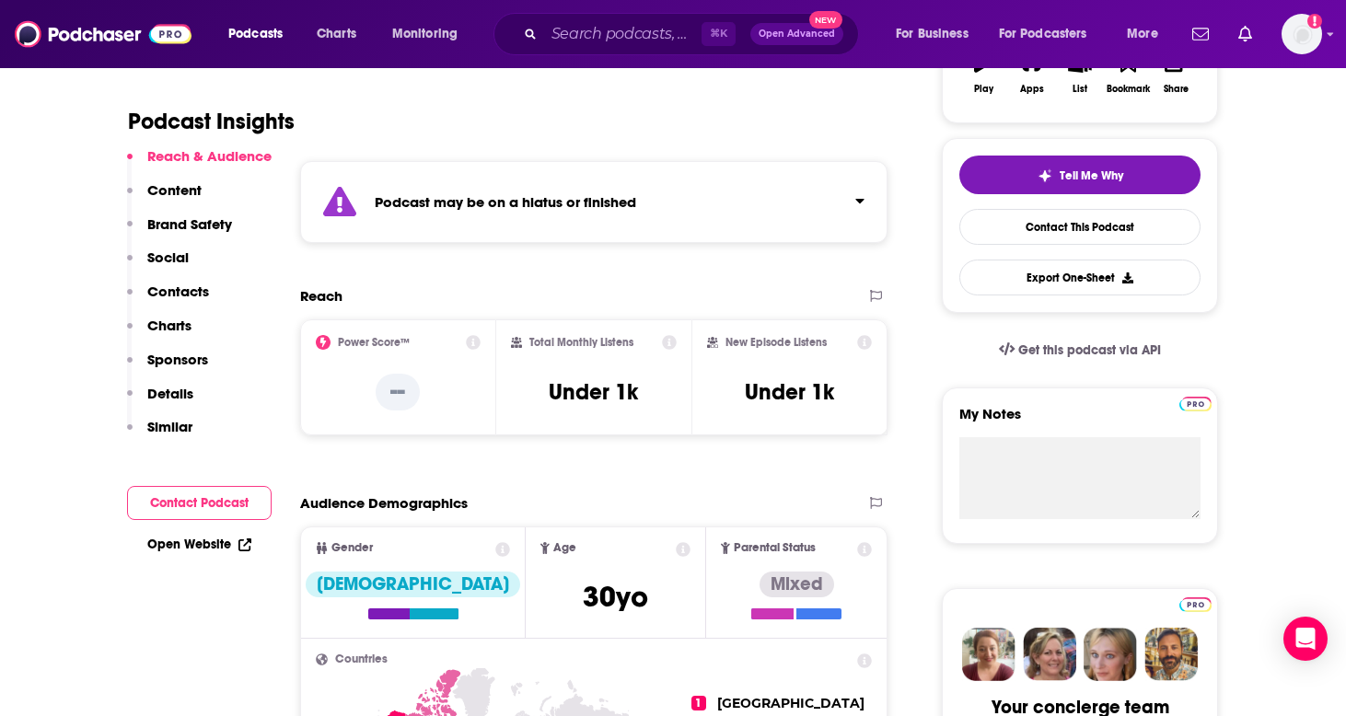
scroll to position [366, 0]
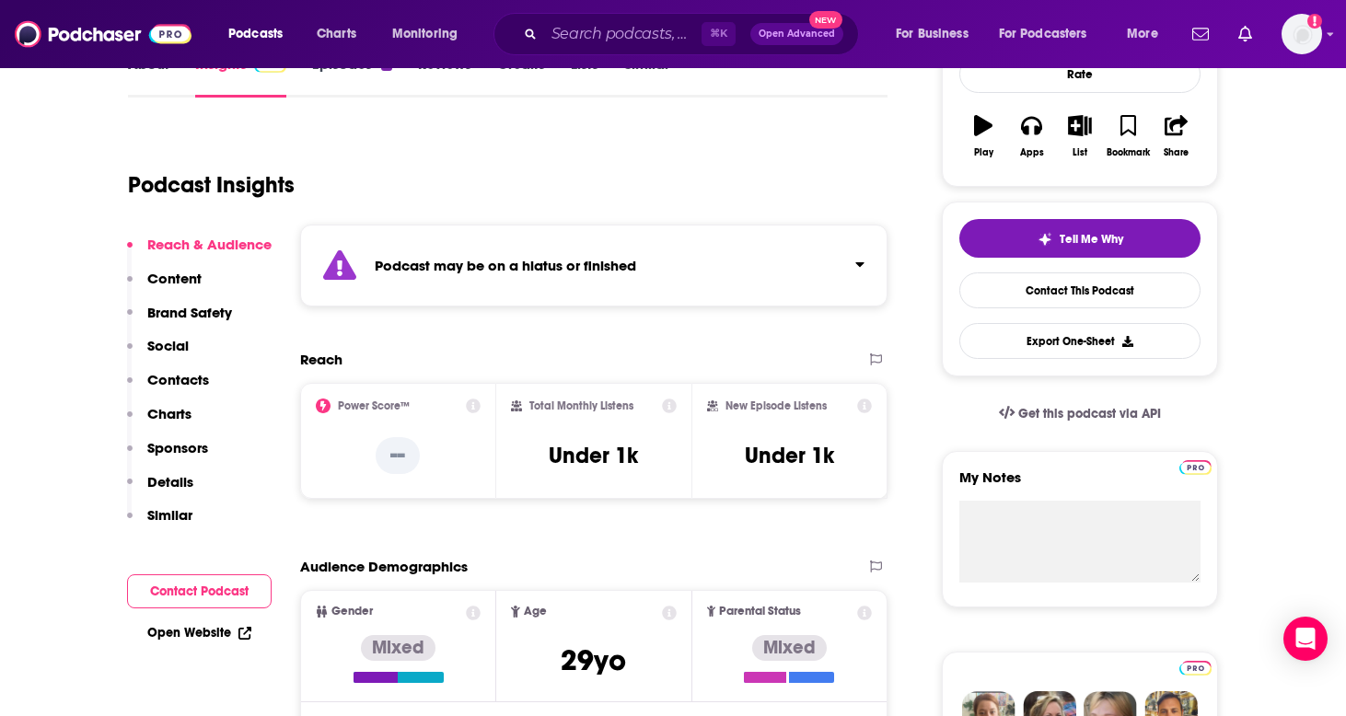
scroll to position [298, 0]
